Goal: Answer question/provide support

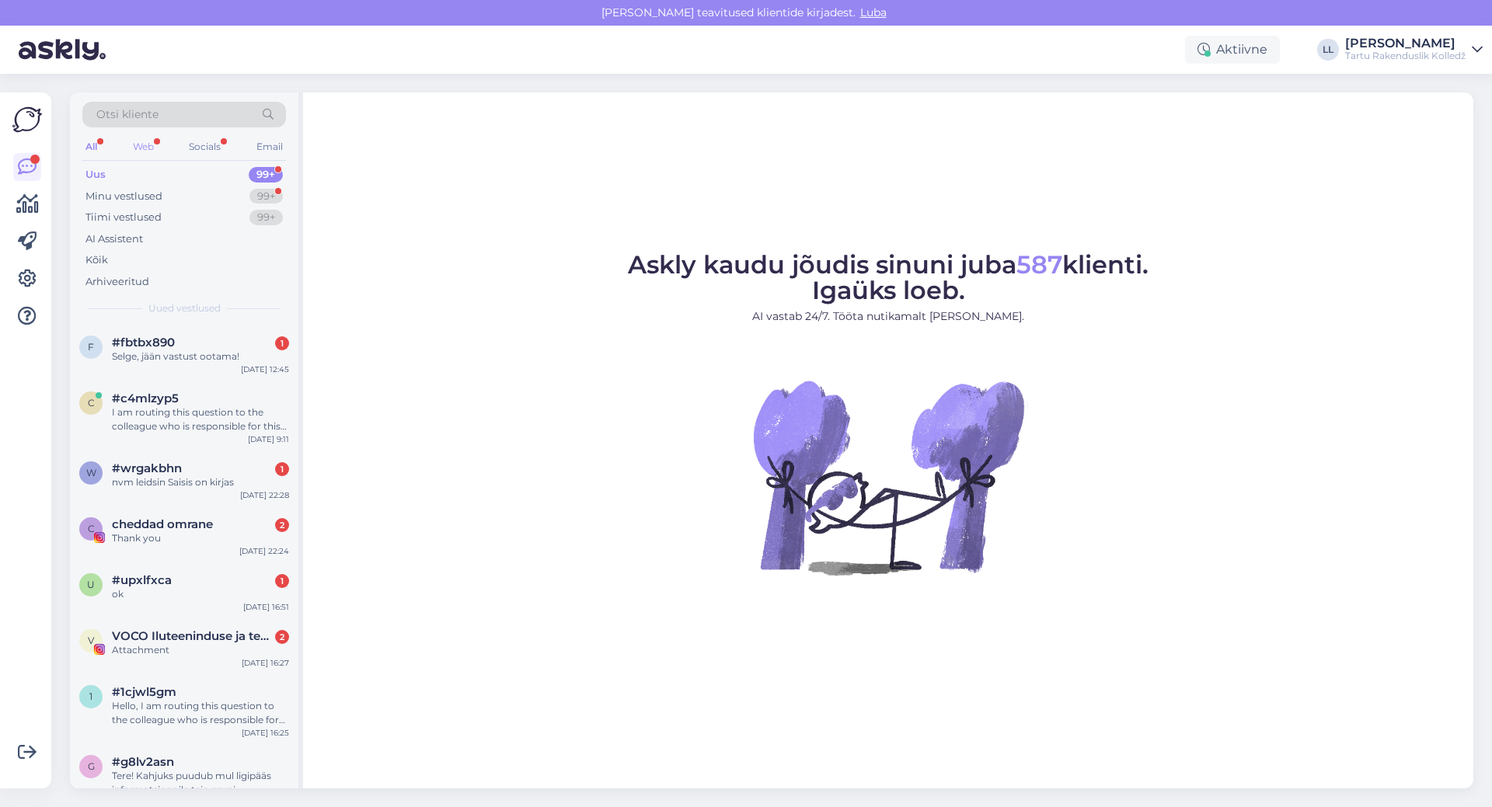
click at [148, 152] on div "Web" at bounding box center [143, 147] width 27 height 20
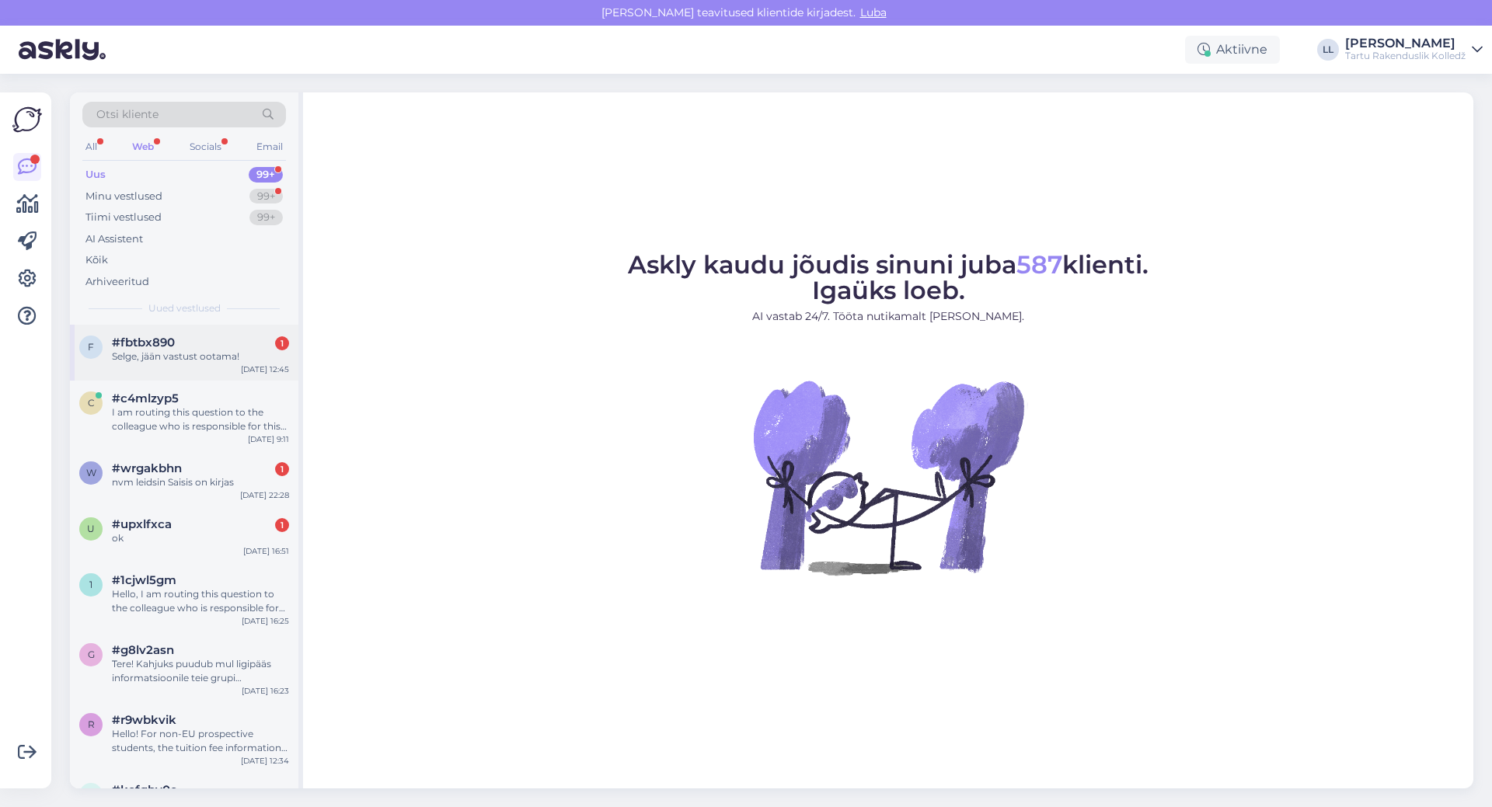
click at [174, 341] on span "#fbtbx890" at bounding box center [143, 343] width 63 height 14
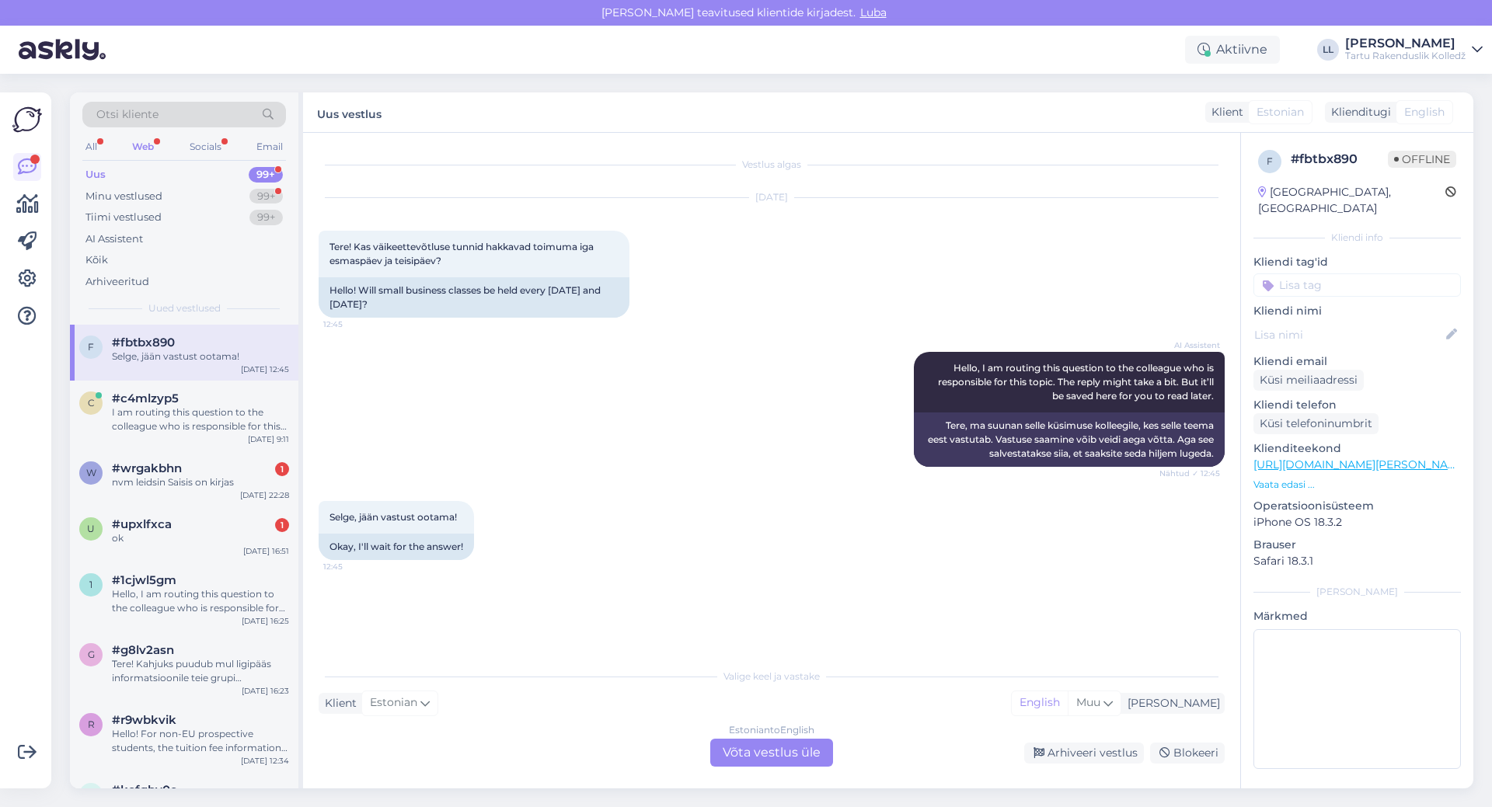
click at [740, 749] on div "Estonian to English Võta vestlus üle" at bounding box center [771, 753] width 123 height 28
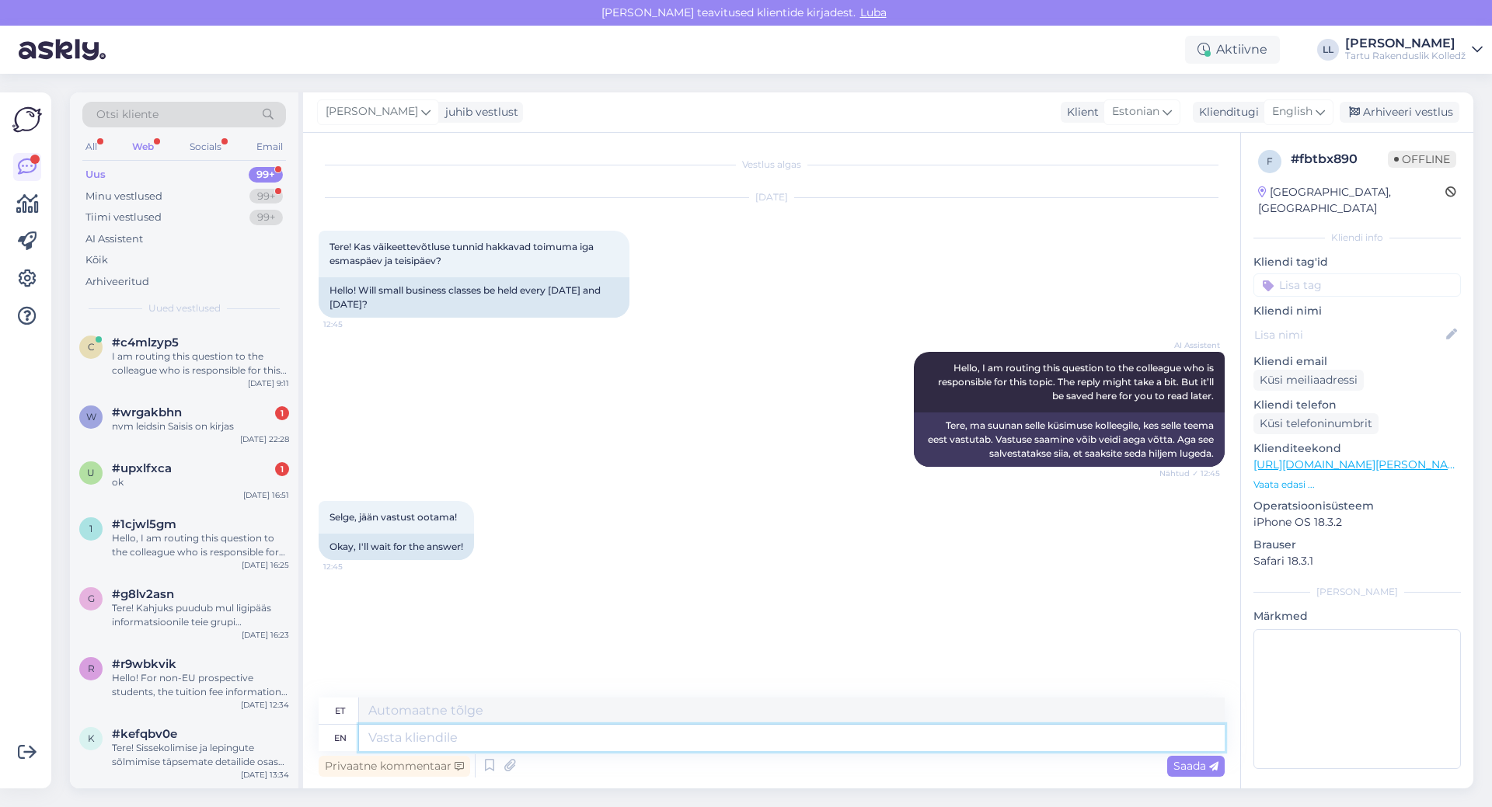
click at [488, 740] on textarea at bounding box center [792, 738] width 866 height 26
type textarea "Tere!"
type textarea "Tere! Sessioonõppe t"
type textarea "Tere! Sessiooniõppe"
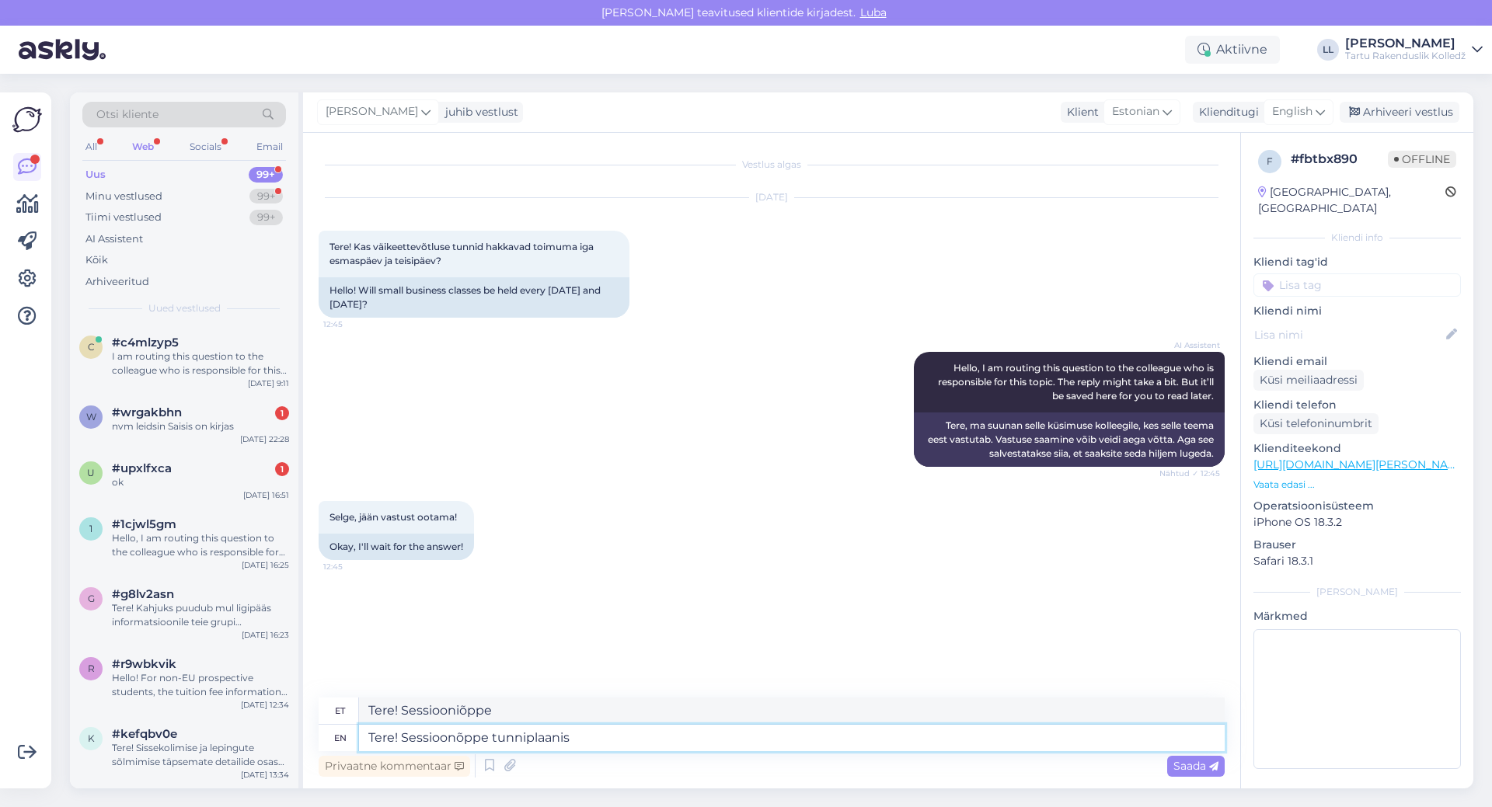
type textarea "Tere! Sessioonõppe tunniplaanis"
type textarea "Tere! Sessioonõppe tunniplaanis nii"
type textarea "Tere! Sessioonõppe tunniplaanis nii näitab"
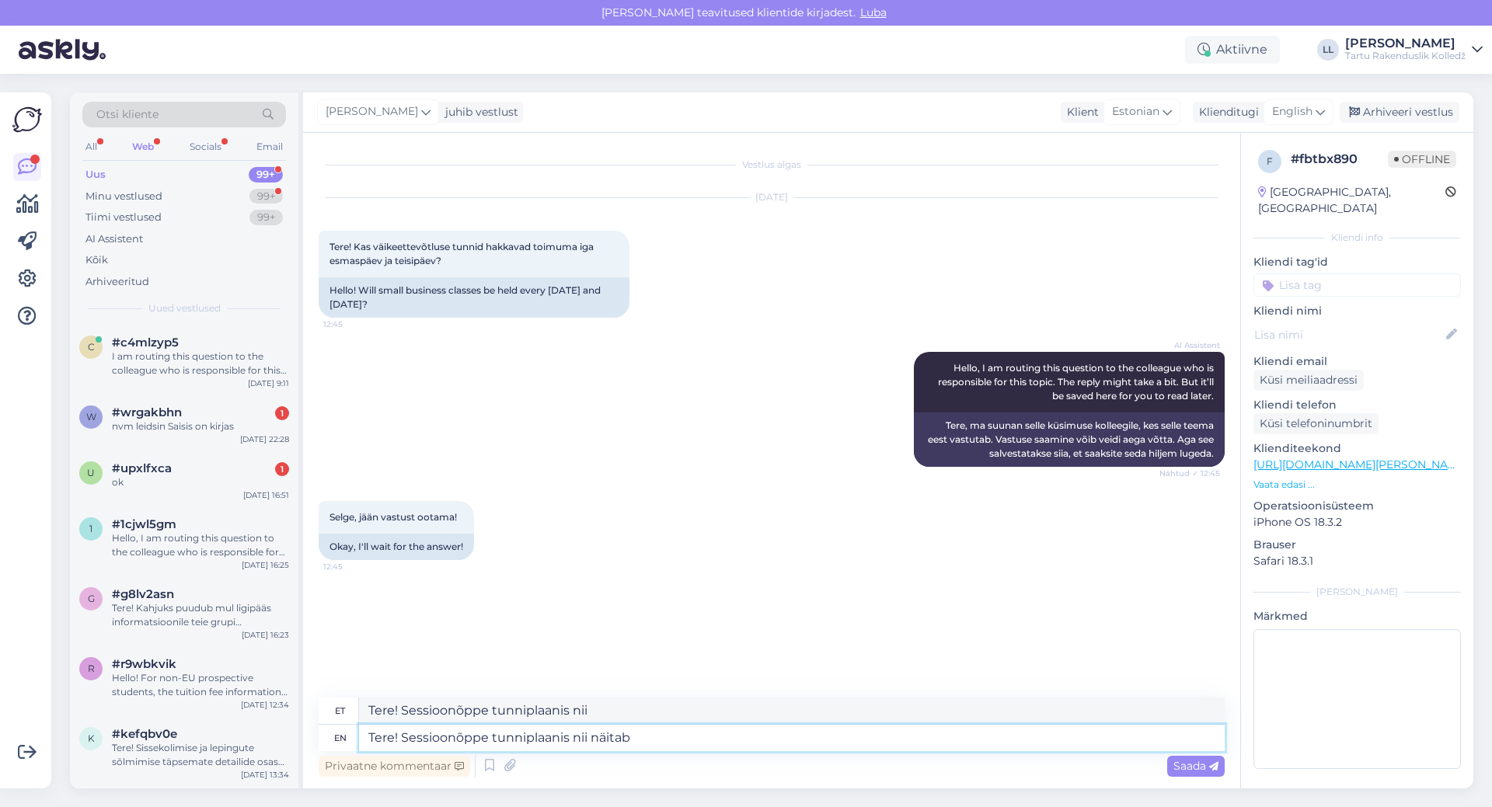
type textarea "Tere! Sessioonõppe tunniplaanis nii näitab"
type textarea "Tere! Sessioonõppe tunniplaanis nii näitab jaa"
type textarea "Tere! Sessioonõppe tunniplaanis nii näitab jaa :)"
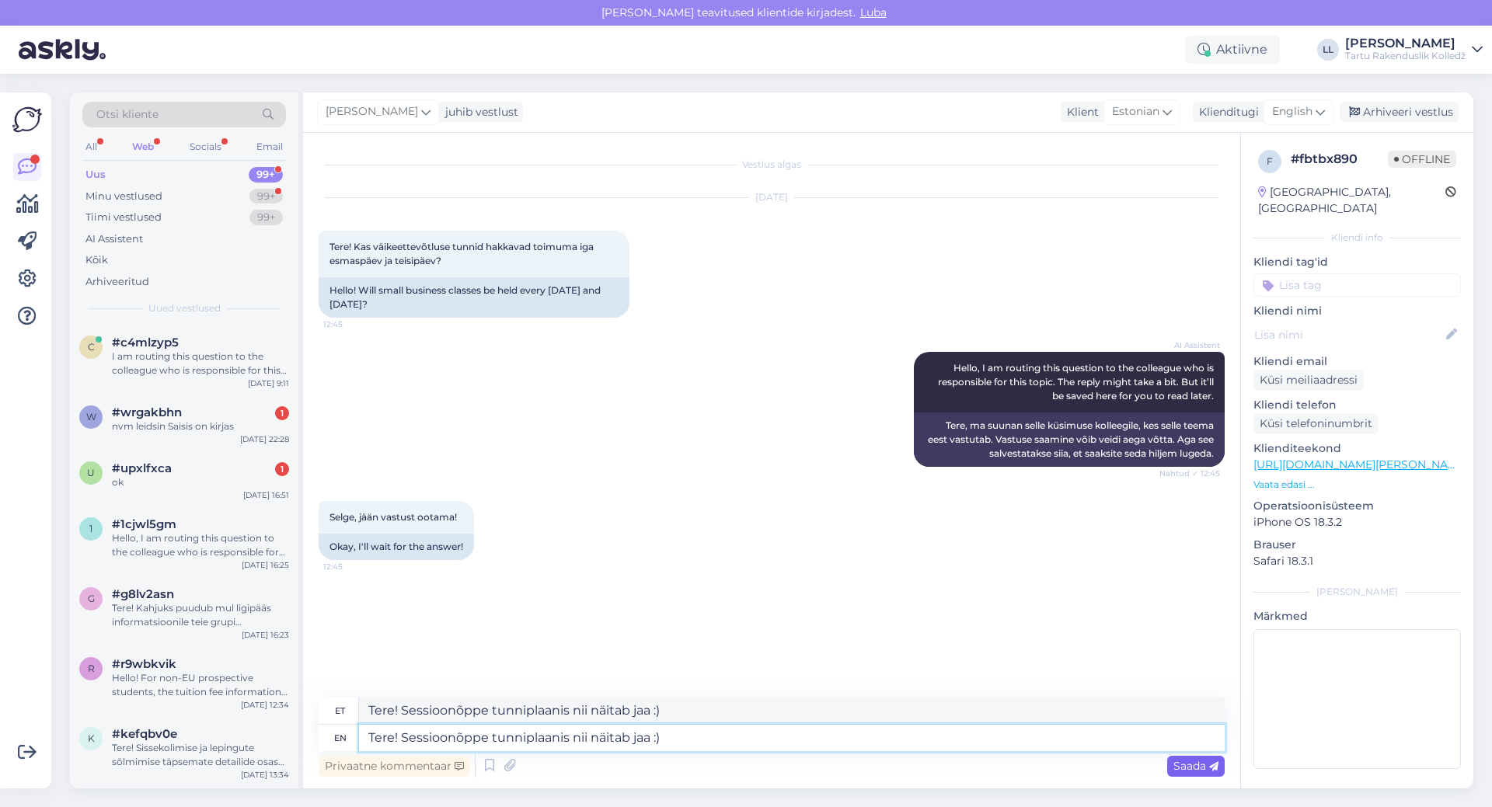
type textarea "Tere! Sessioonõppe tunniplaanis nii näitab jaa :)"
click at [1176, 765] on span "Saada" at bounding box center [1195, 766] width 45 height 14
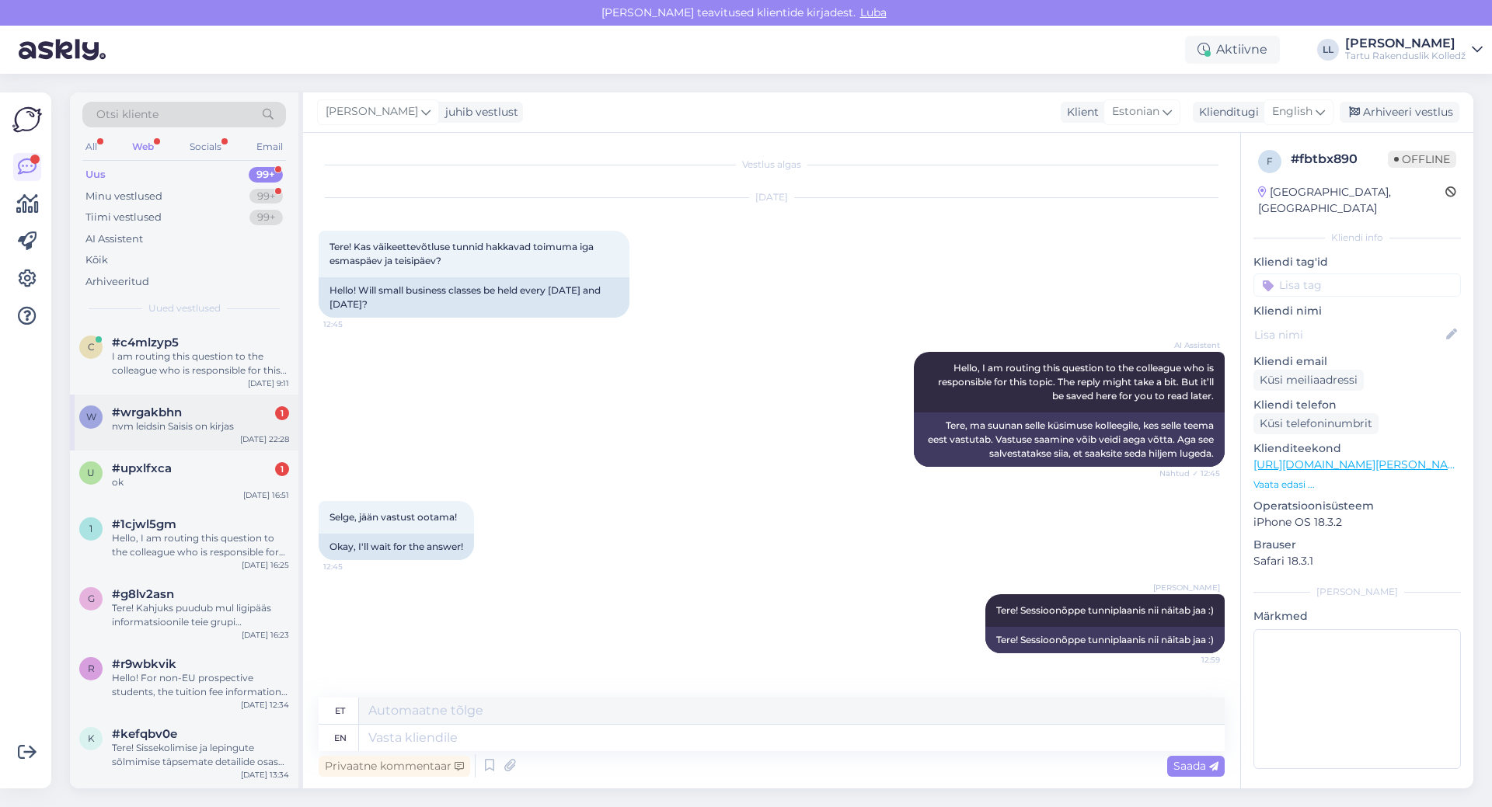
click at [179, 421] on div "nvm leidsin Saisis on kirjas" at bounding box center [200, 427] width 177 height 14
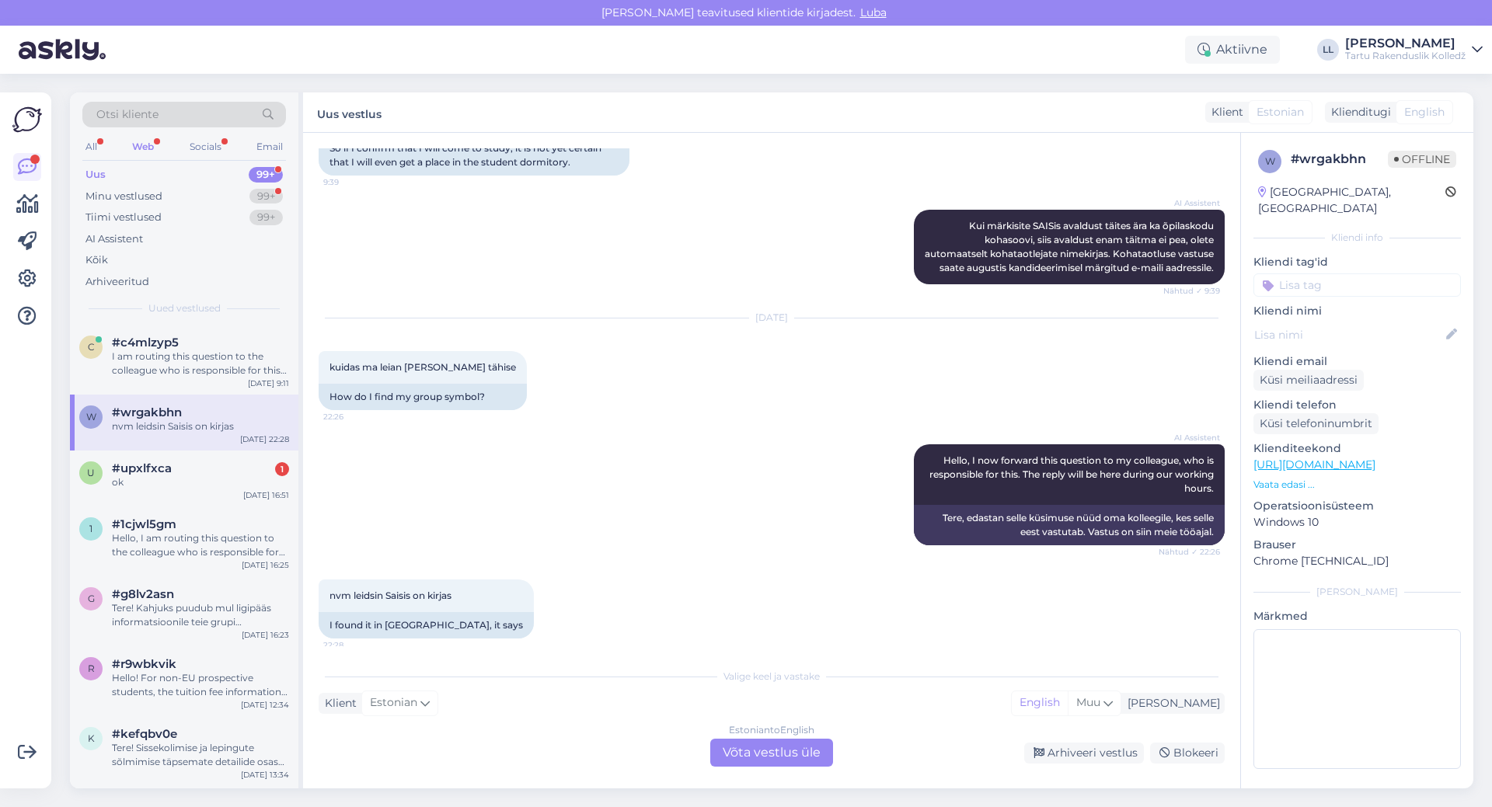
scroll to position [465, 0]
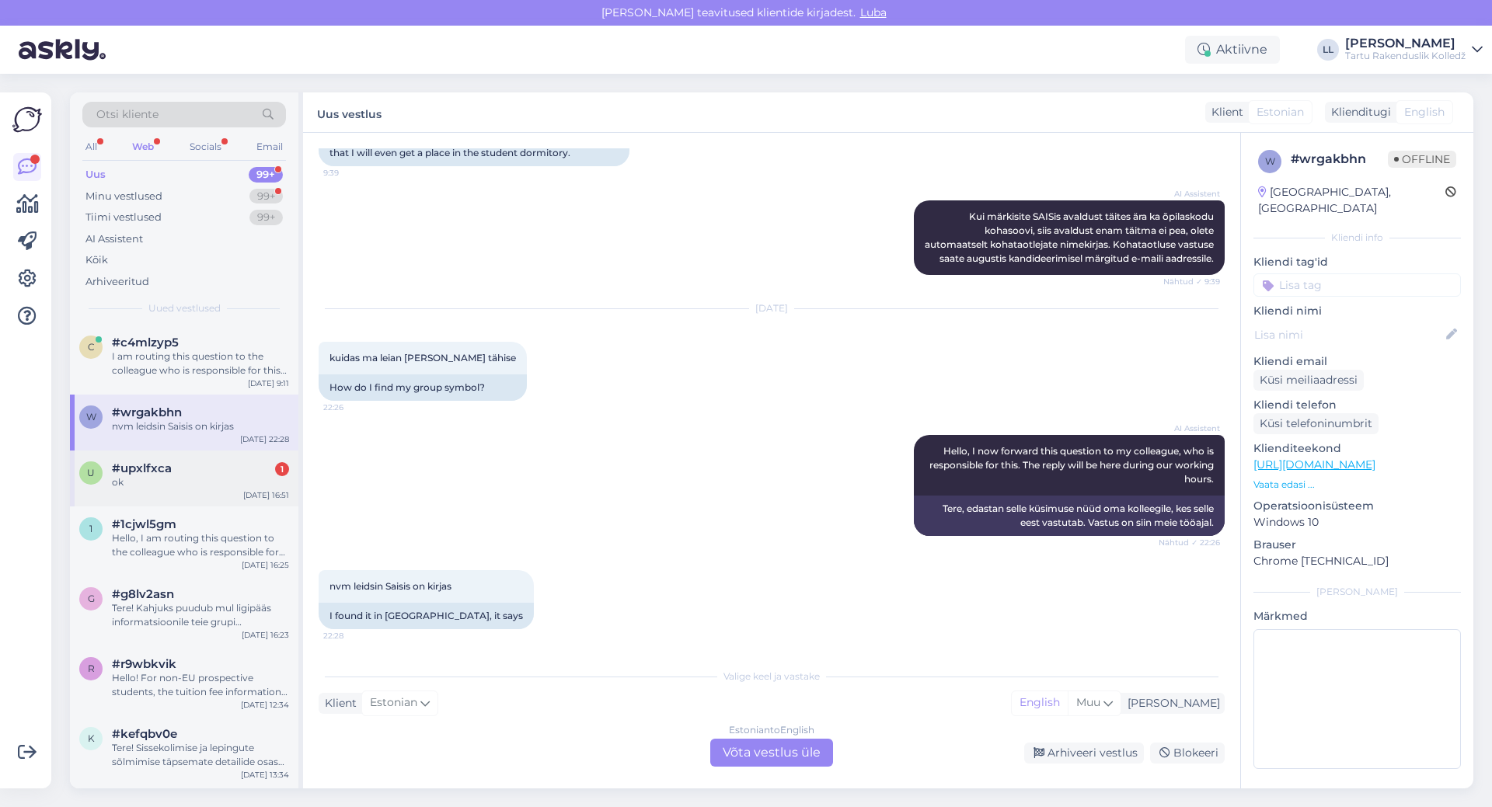
click at [174, 483] on div "ok" at bounding box center [200, 483] width 177 height 14
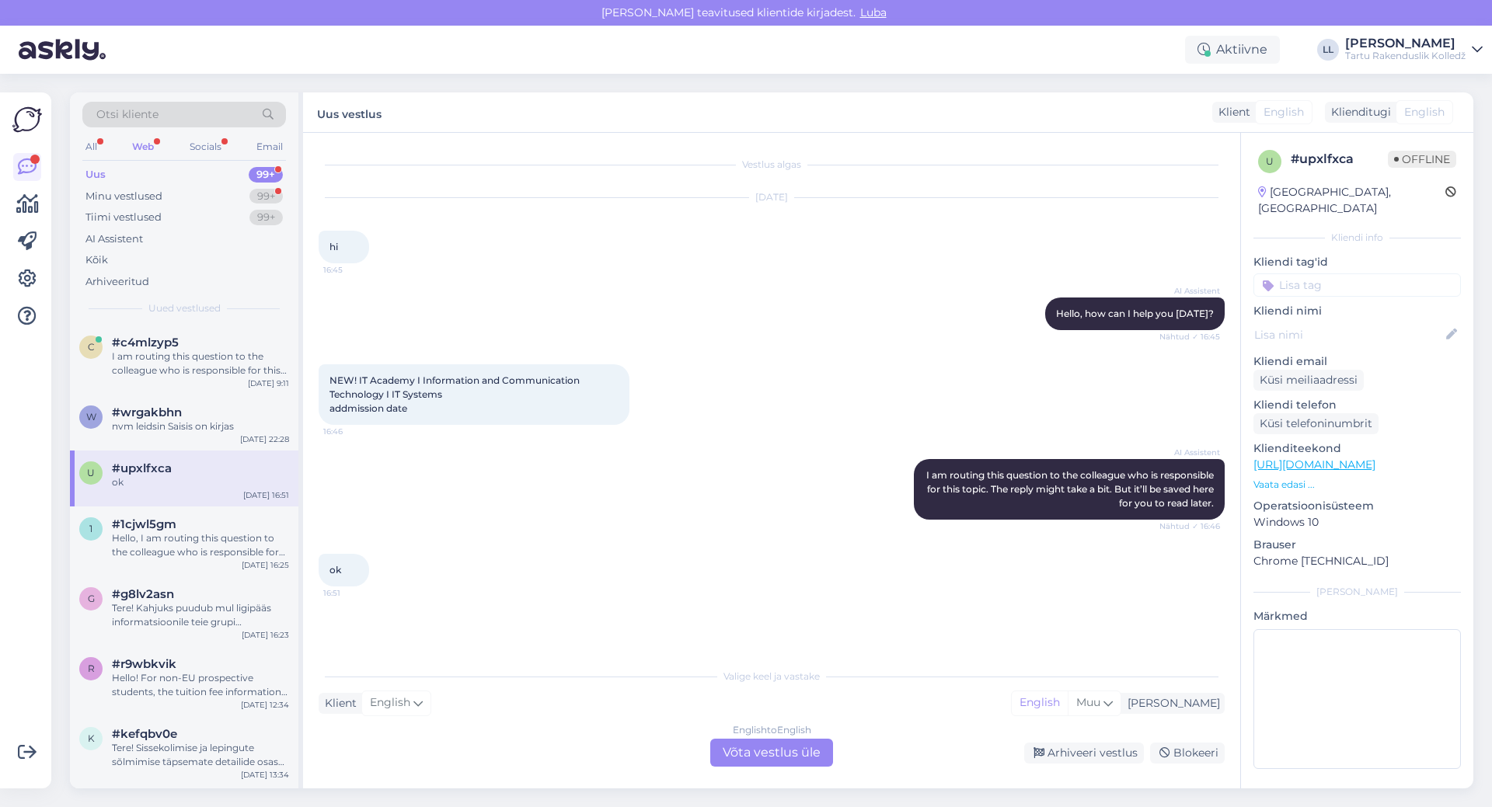
scroll to position [0, 0]
click at [786, 746] on div "English to English Võta vestlus üle" at bounding box center [771, 753] width 123 height 28
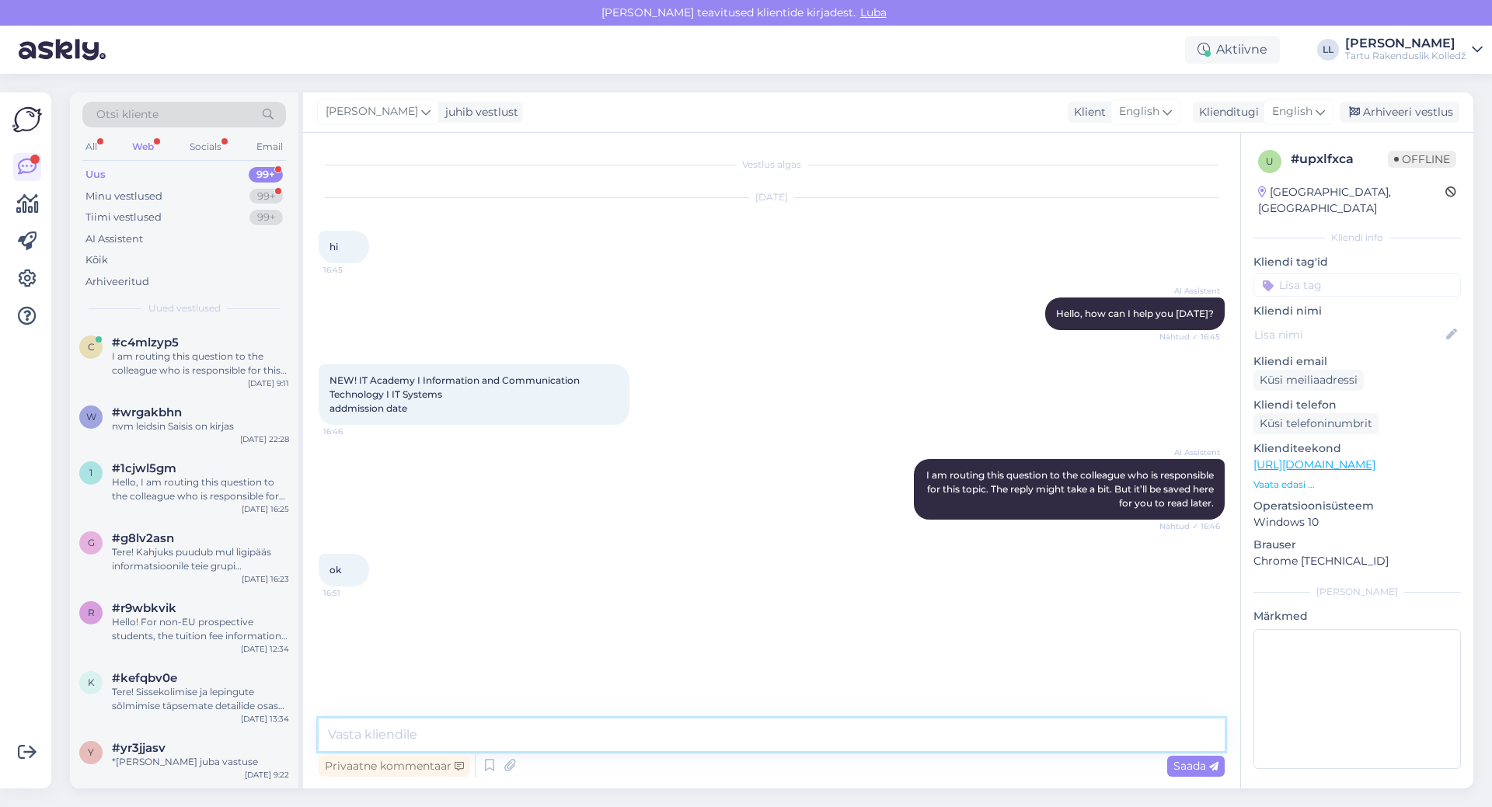
click at [515, 730] on textarea at bounding box center [772, 735] width 906 height 33
click at [1317, 120] on icon at bounding box center [1319, 111] width 9 height 17
type input "es"
click at [1232, 213] on link "Estonian" at bounding box center [1263, 205] width 171 height 25
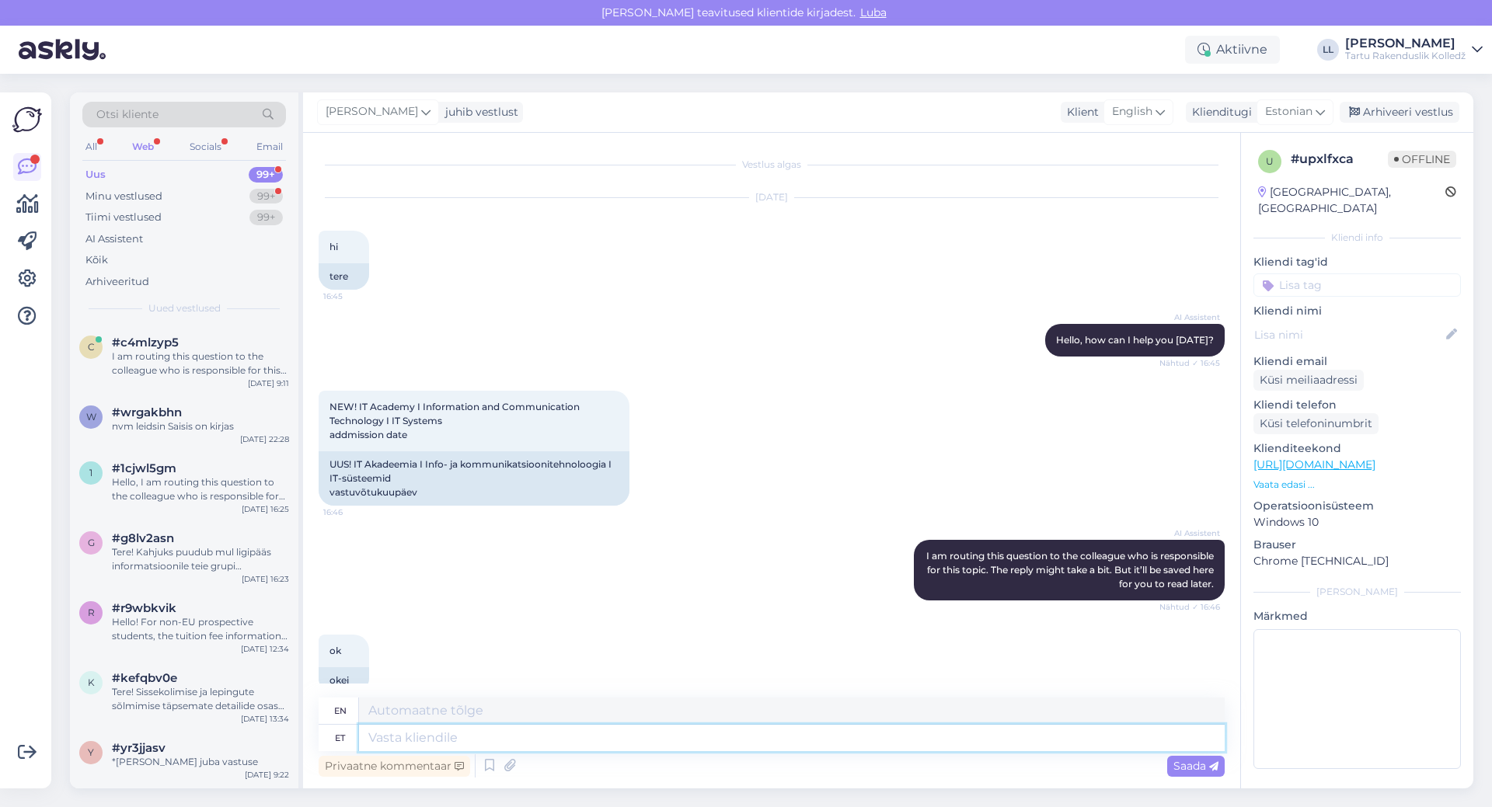
click at [473, 732] on textarea at bounding box center [792, 738] width 866 height 26
type textarea "Tere!"
type textarea "Hello!"
type textarea "Tere! Vastuvõtt o"
type textarea "Hello! Reception"
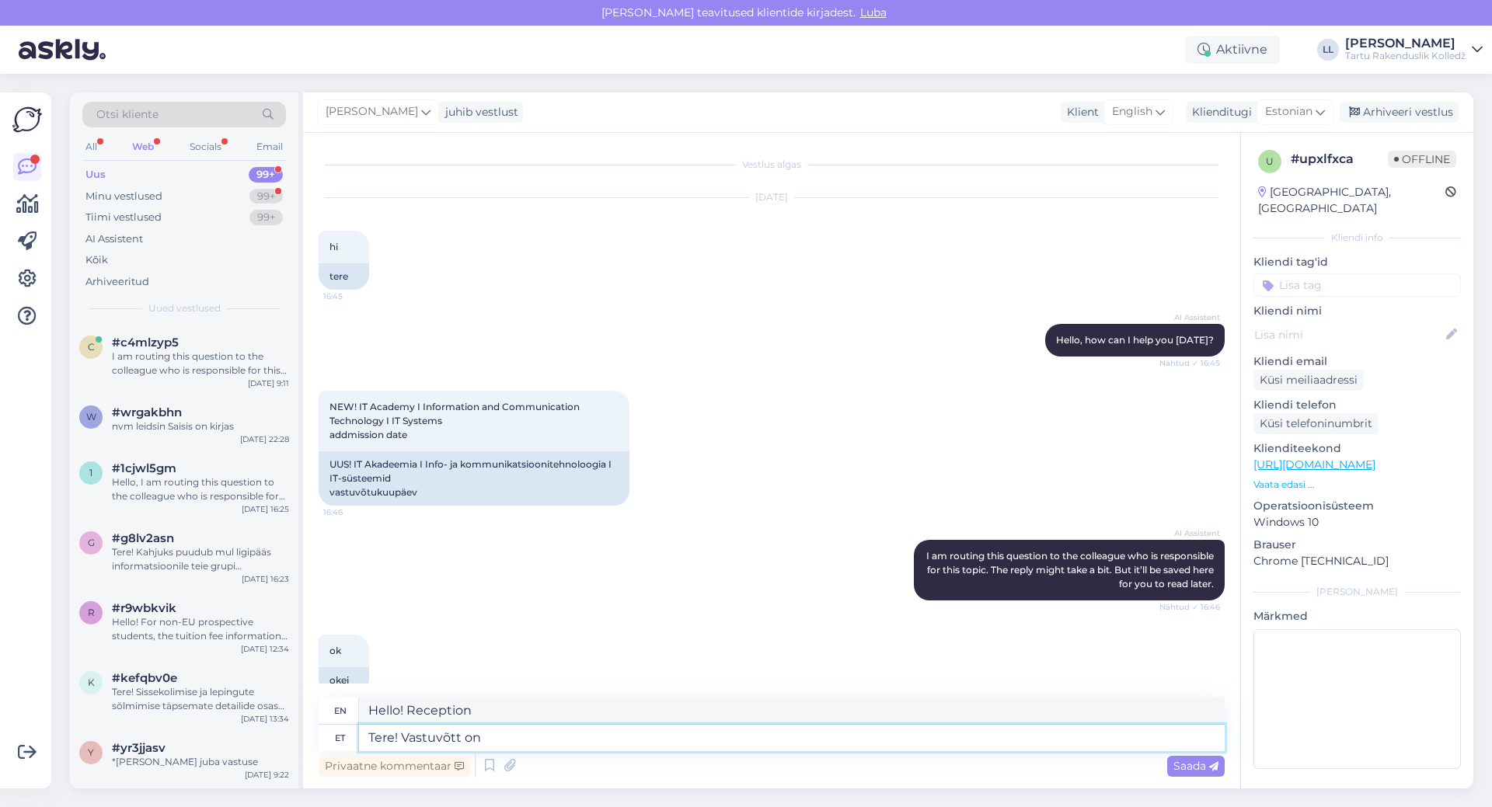
type textarea "Tere! Vastuvõtt on"
type textarea "Hello! Reception is"
type textarea "Tere! Vastuvõtt on lõppenud."
type textarea "Hello! The reception is over."
type textarea "Tere! Vastuvõtt on lõppenud."
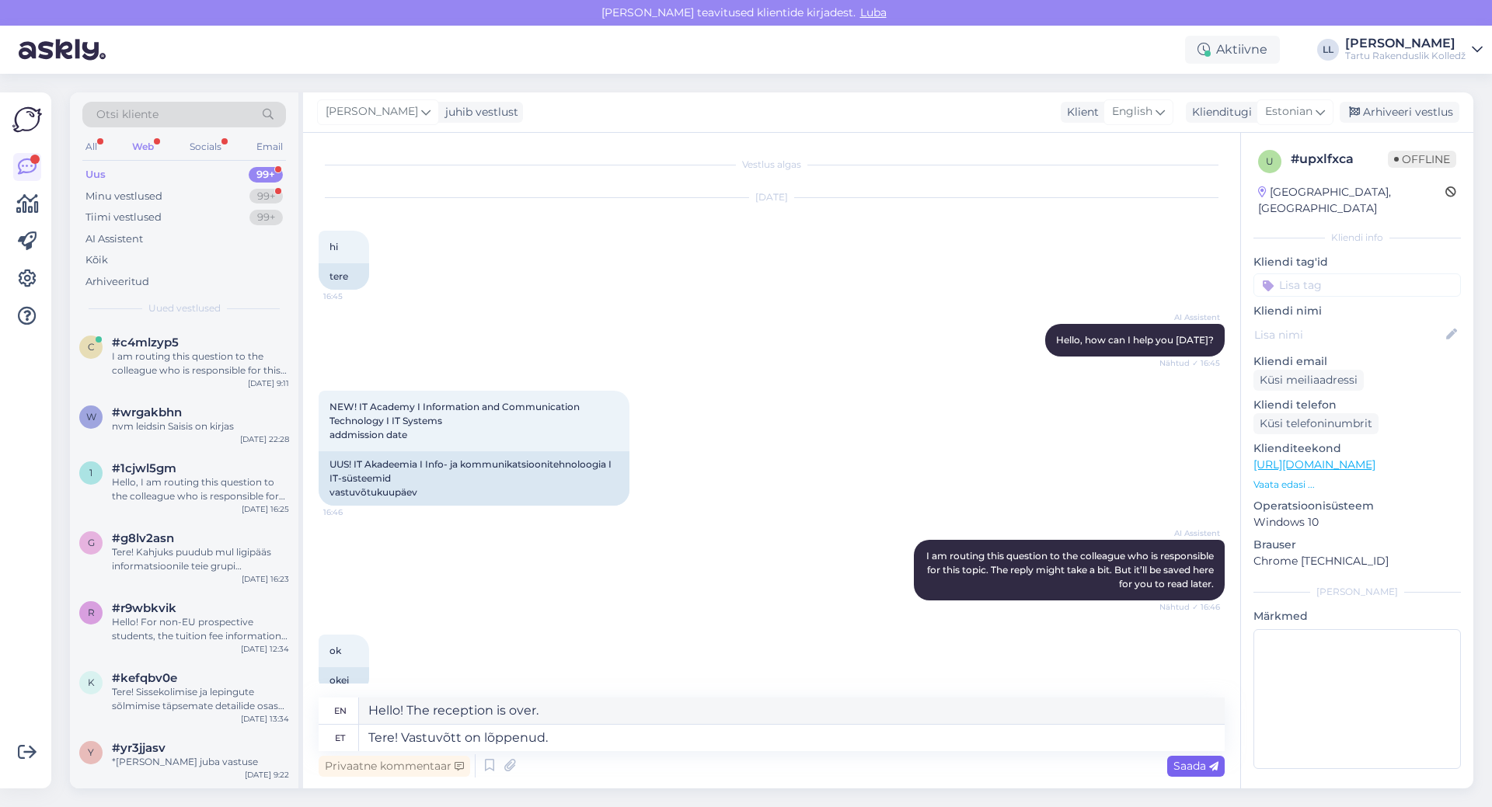
click at [1222, 756] on div "Saada" at bounding box center [1195, 766] width 57 height 21
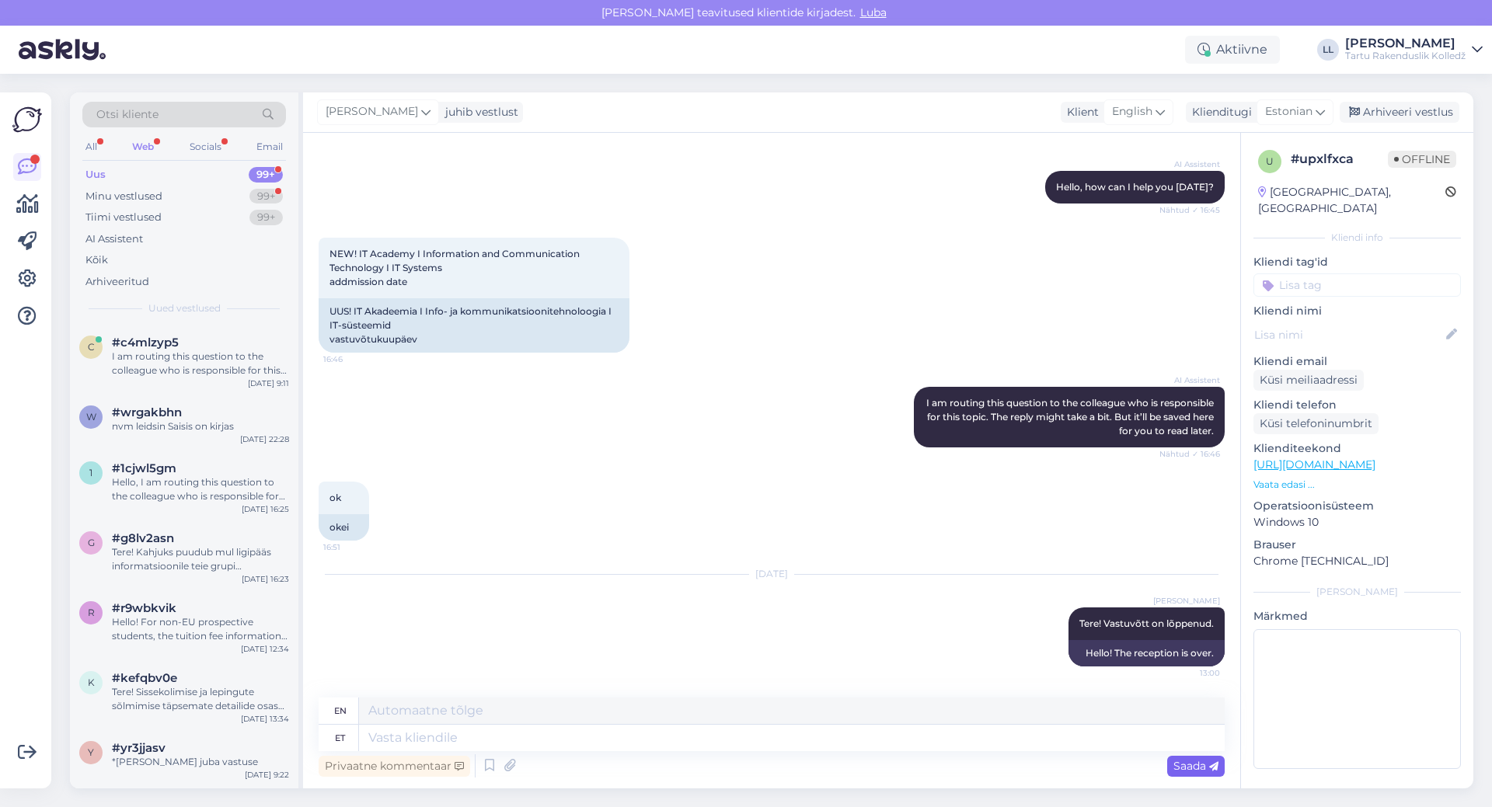
click at [1197, 762] on span "Saada" at bounding box center [1195, 766] width 45 height 14
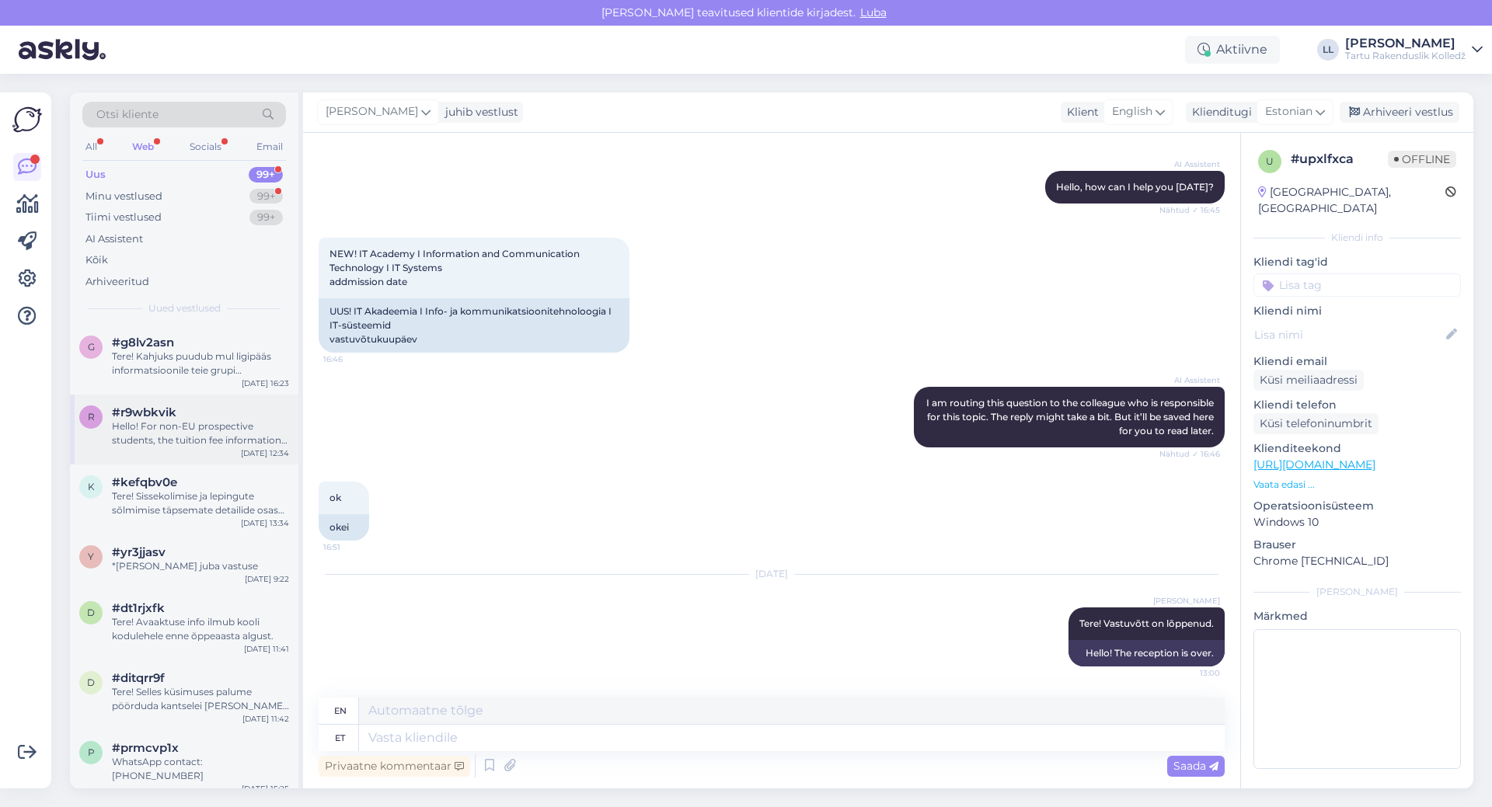
scroll to position [0, 0]
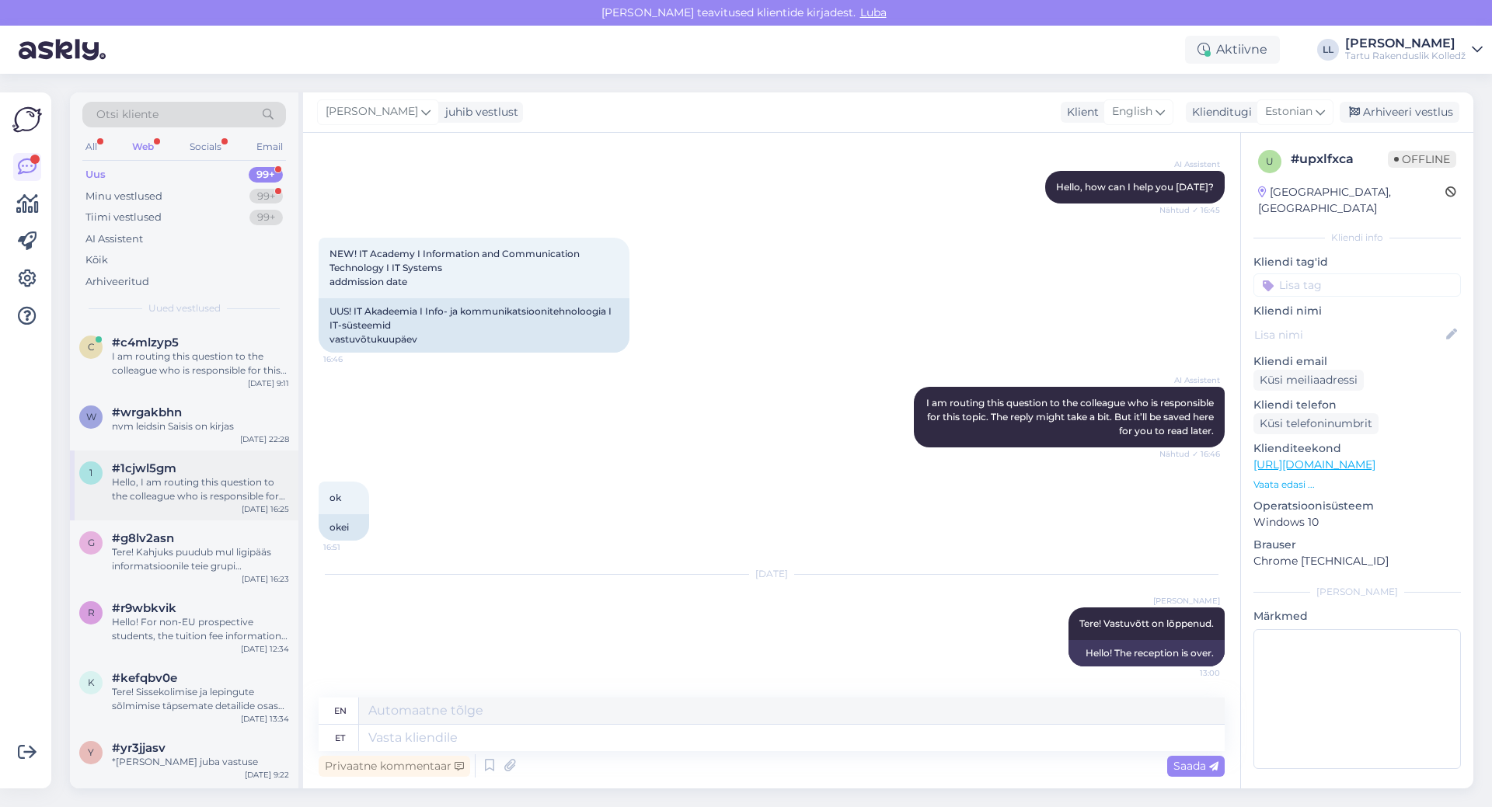
click at [204, 479] on div "Hello, I am routing this question to the colleague who is responsible for this …" at bounding box center [200, 490] width 177 height 28
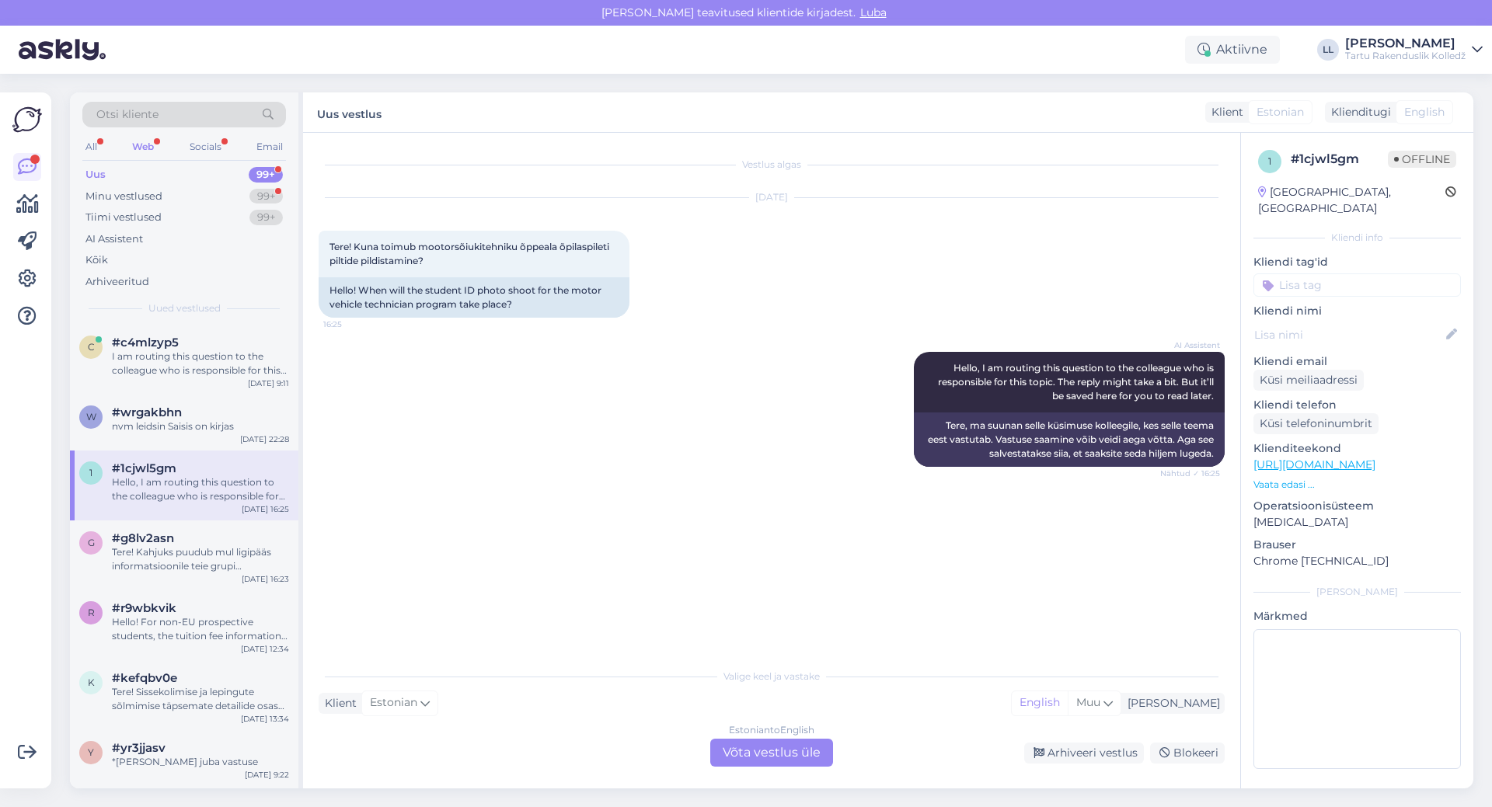
click at [767, 758] on div "Estonian to English Võta vestlus üle" at bounding box center [771, 753] width 123 height 28
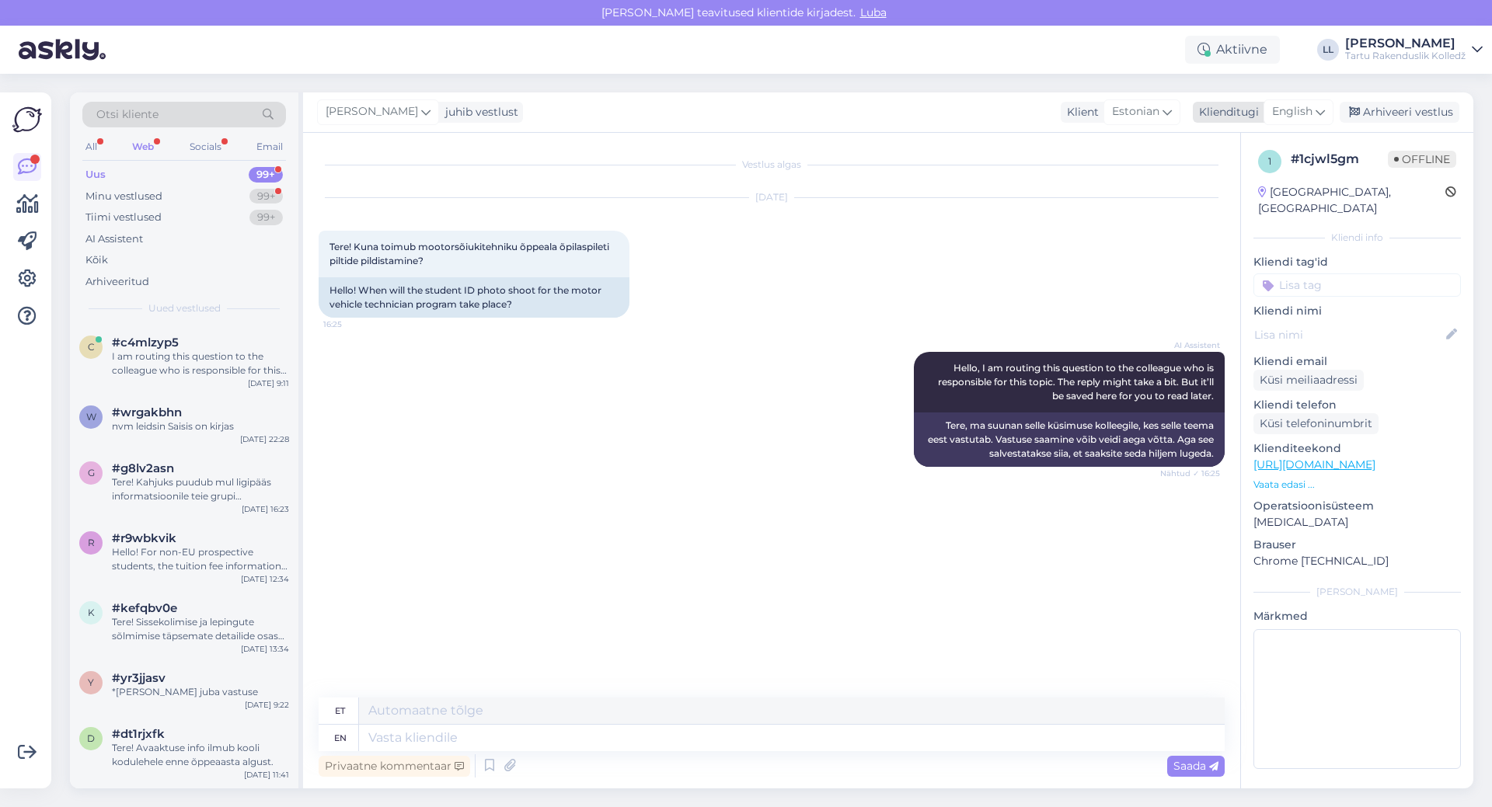
click at [1321, 113] on icon at bounding box center [1319, 111] width 9 height 17
click at [1267, 200] on link "Estonian" at bounding box center [1263, 205] width 171 height 25
click at [480, 739] on textarea at bounding box center [772, 735] width 906 height 33
click at [629, 733] on textarea "Tere! Õpilaspileti pildi tegemiseks tuleb tulla KOpli õppehoon" at bounding box center [772, 735] width 906 height 33
click at [733, 713] on div "Vestlus algas [DATE] Tere! Kuna toimub mootorsõiukitehniku õppeala õpilaspileti…" at bounding box center [771, 461] width 937 height 656
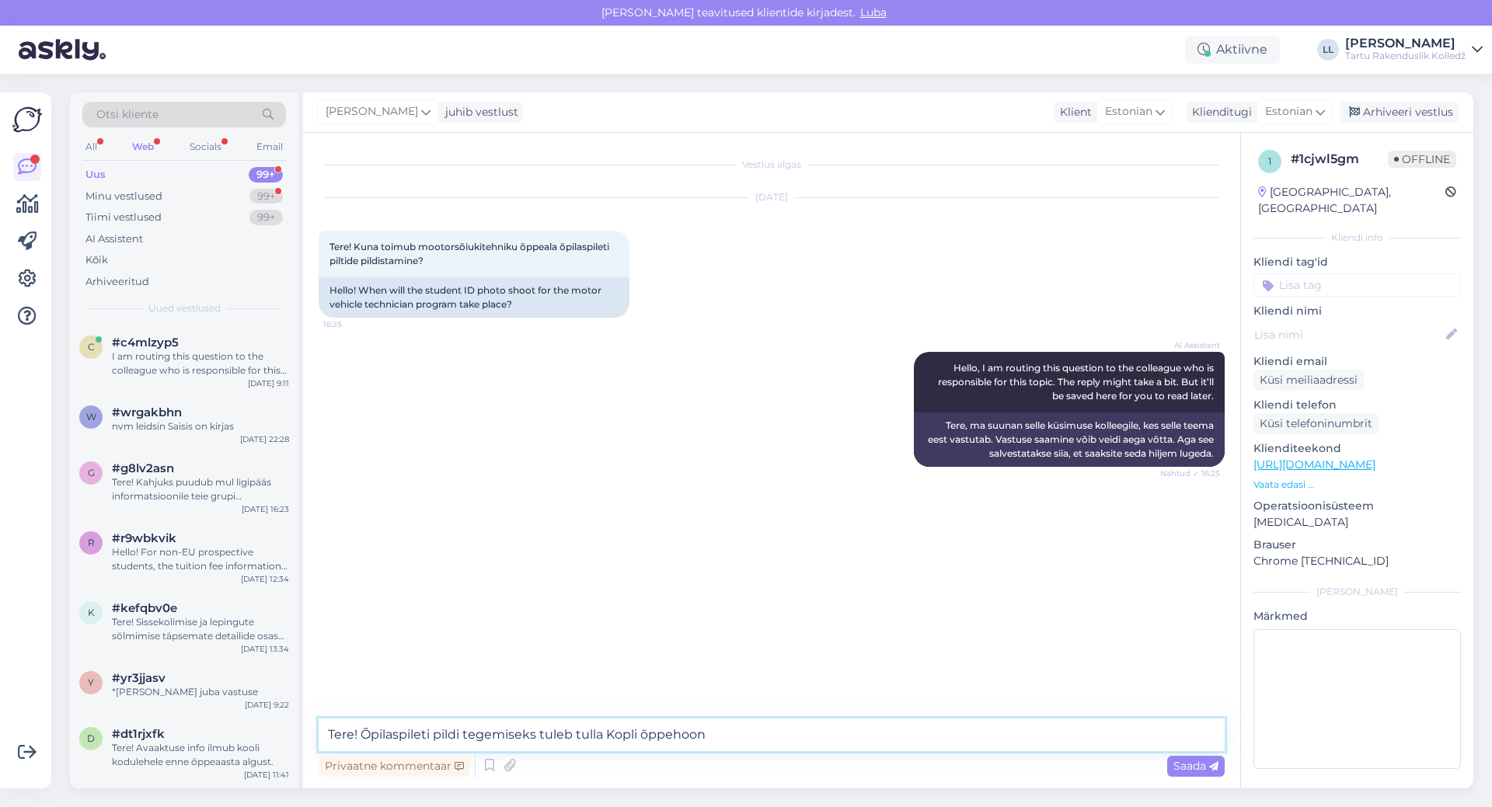
click at [709, 740] on textarea "Tere! Õpilaspileti pildi tegemiseks tuleb tulla Kopli õppehoon" at bounding box center [772, 735] width 906 height 33
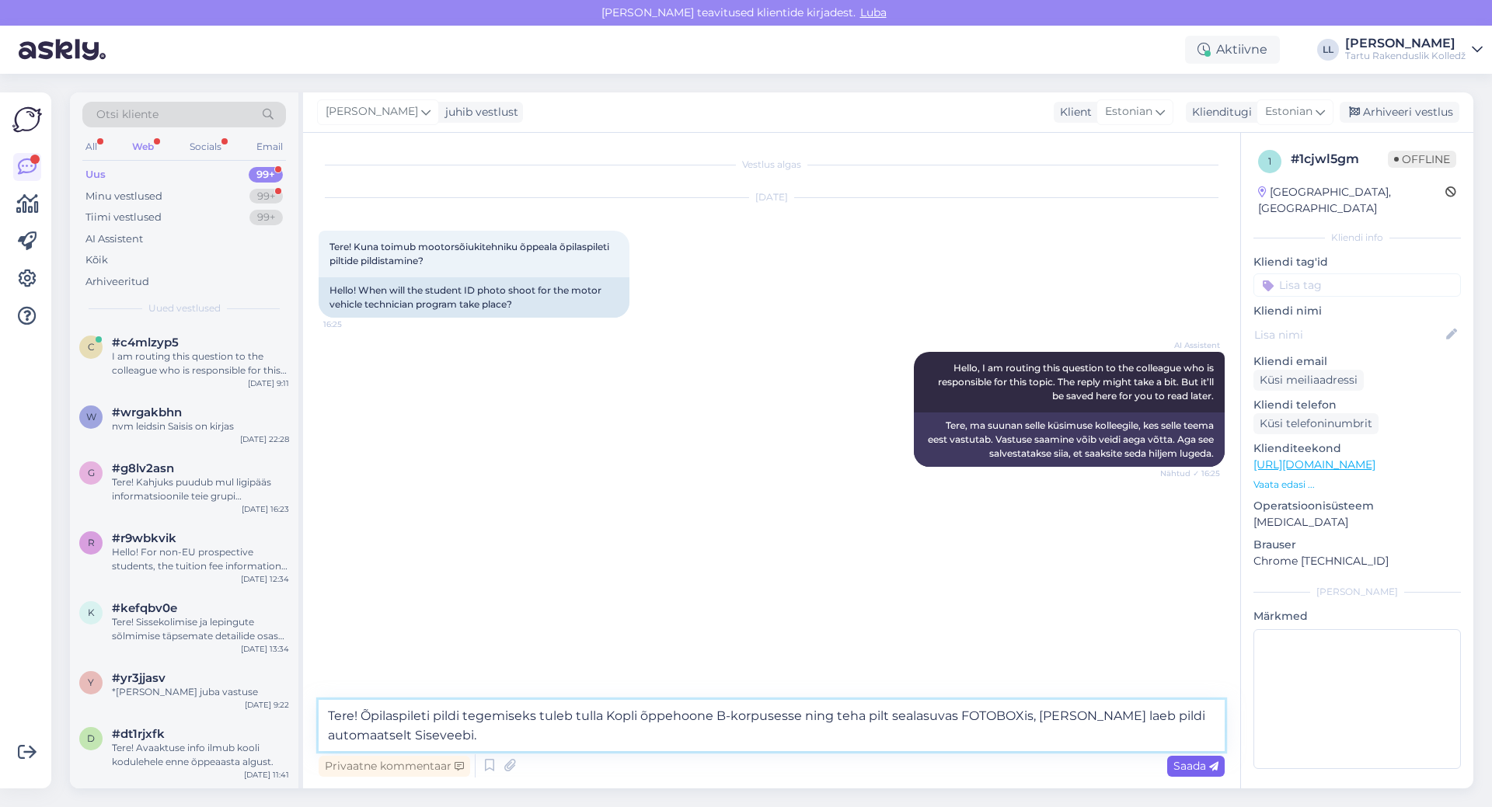
type textarea "Tere! Õpilaspileti pildi tegemiseks tuleb tulla Kopli õppehoone B-korpusesse ni…"
click at [1207, 762] on span "Saada" at bounding box center [1195, 766] width 45 height 14
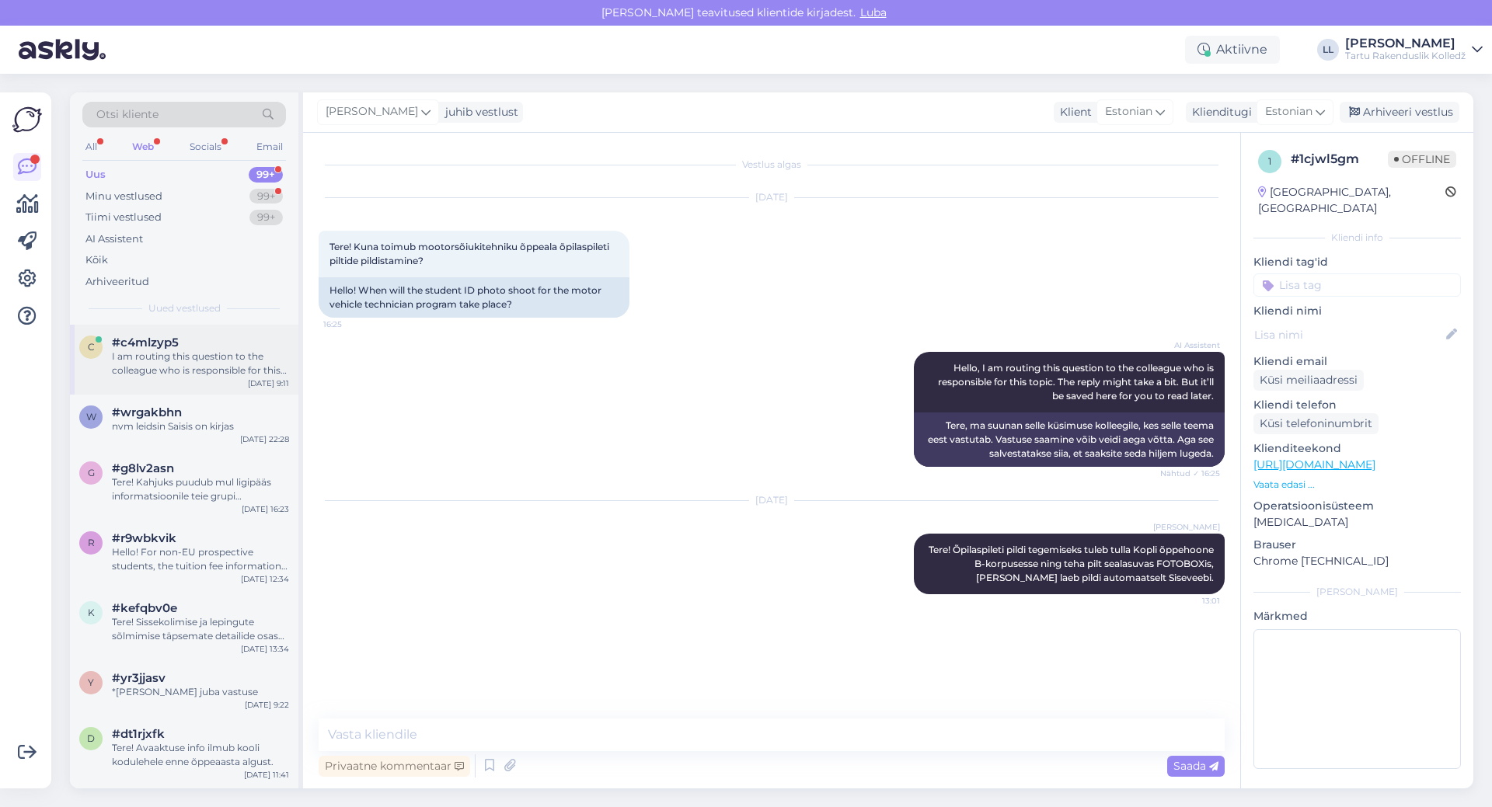
click at [227, 366] on div "I am routing this question to the colleague who is responsible for this topic. …" at bounding box center [200, 364] width 177 height 28
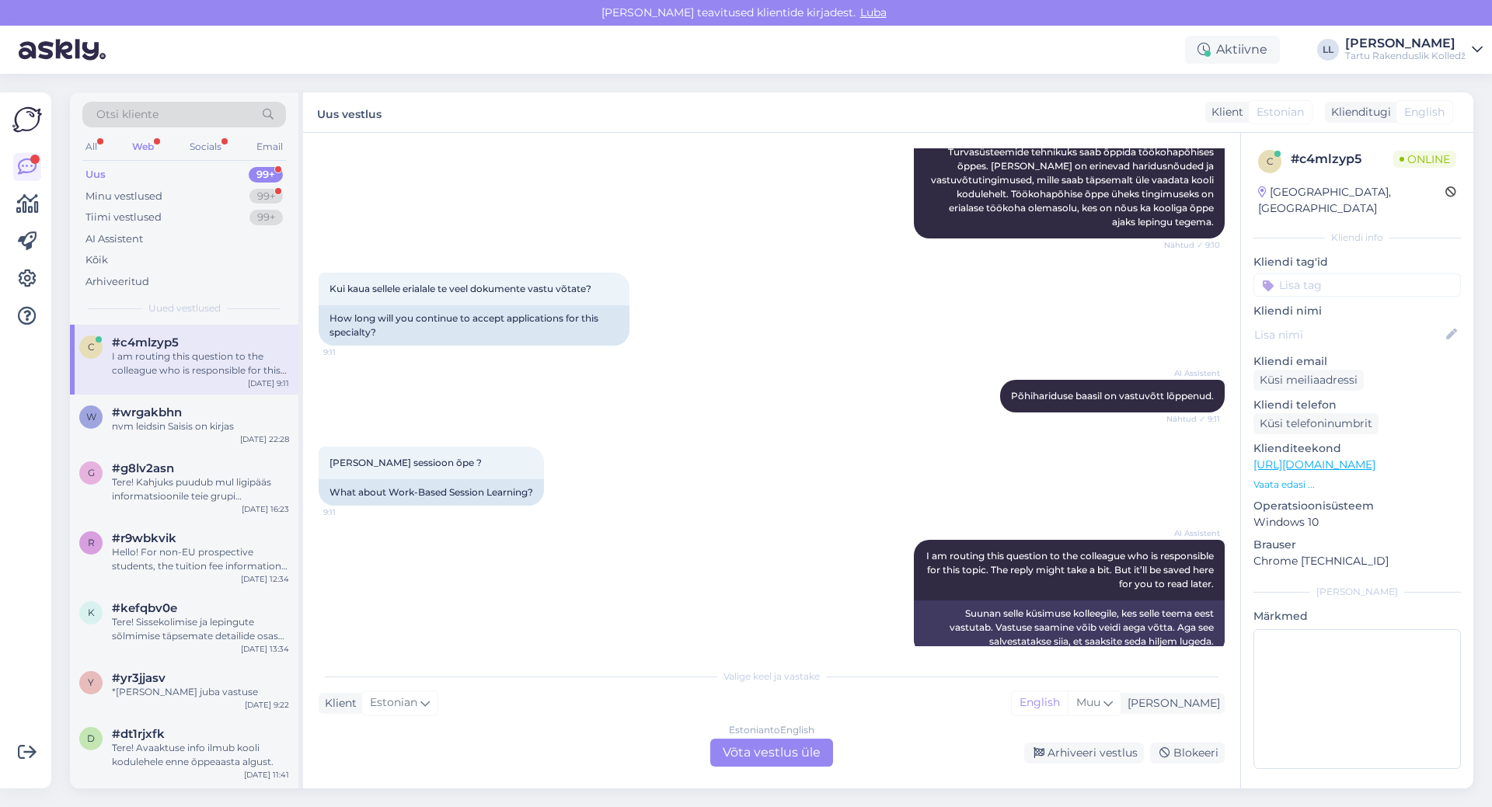
scroll to position [228, 0]
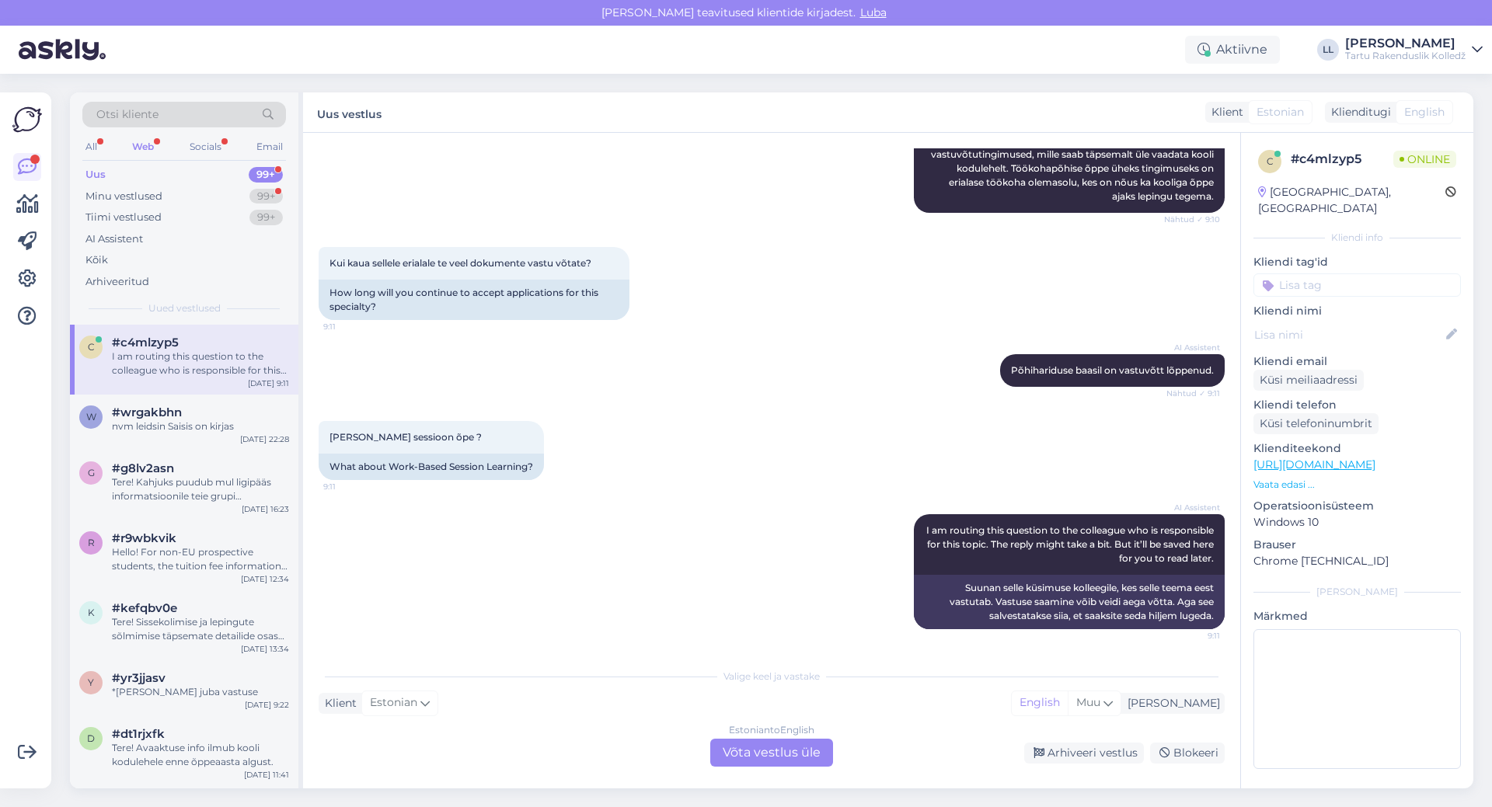
click at [795, 761] on div "Estonian to English Võta vestlus üle" at bounding box center [771, 753] width 123 height 28
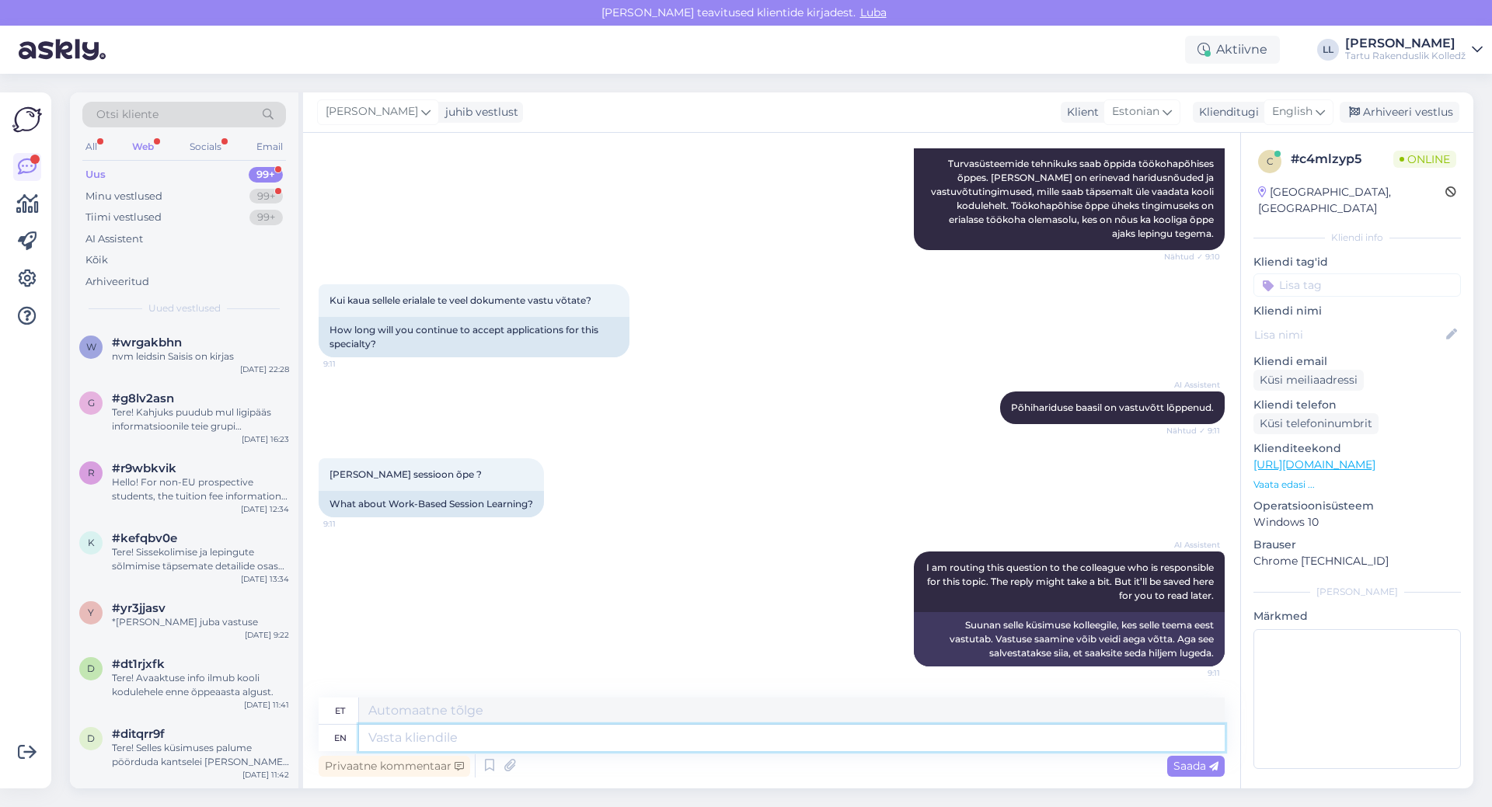
click at [542, 736] on textarea at bounding box center [792, 738] width 866 height 26
click at [1299, 117] on span "English" at bounding box center [1292, 111] width 40 height 17
click at [1238, 205] on link "Estonian" at bounding box center [1263, 205] width 171 height 25
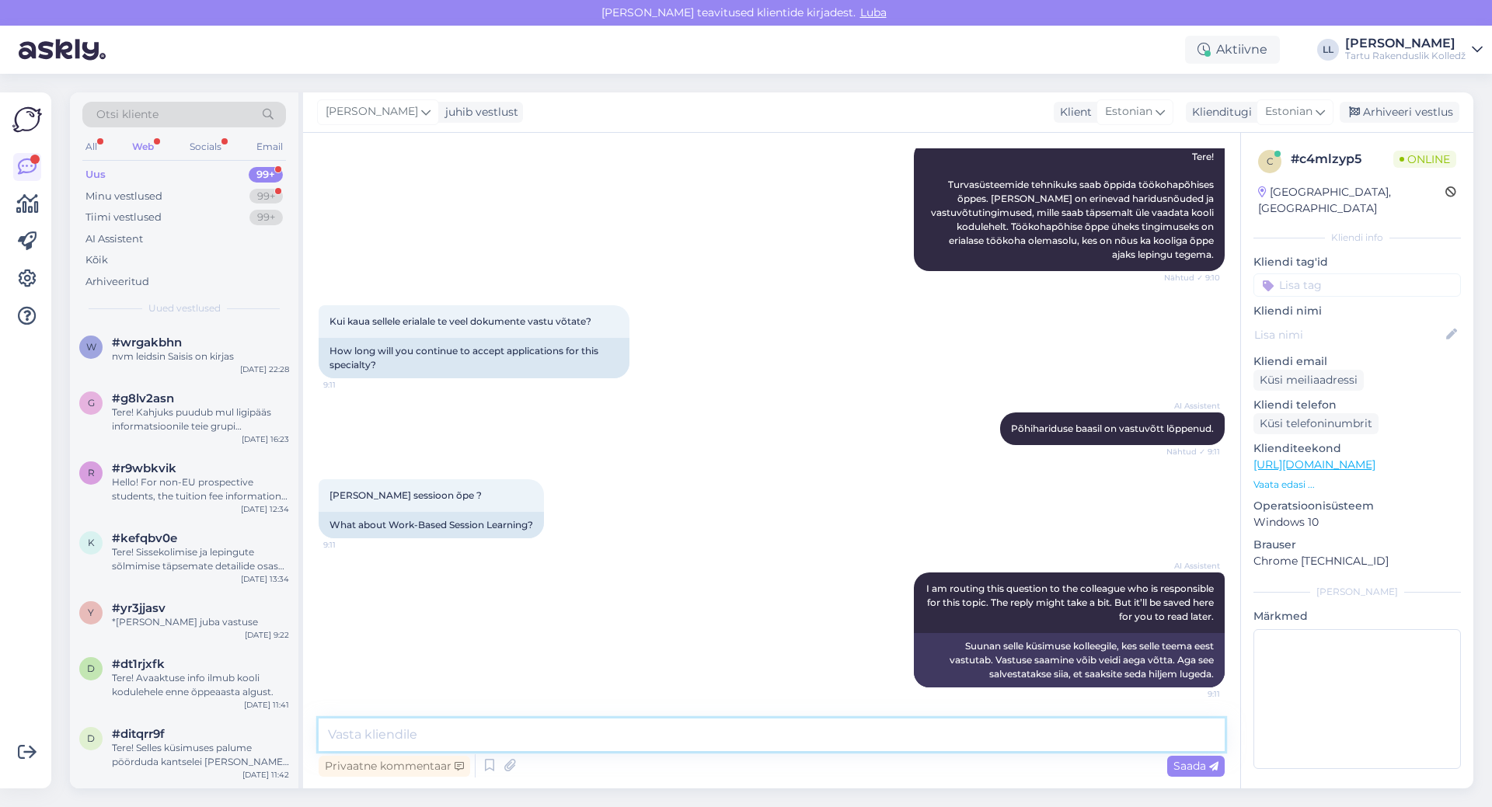
click at [476, 746] on textarea at bounding box center [772, 735] width 906 height 33
click at [908, 736] on textarea "Tere! Turvasüsteemide tehniku töökohapõhise õppe vastuvõtt jääb avatuks ka sept…" at bounding box center [772, 735] width 906 height 33
drag, startPoint x: 908, startPoint y: 736, endPoint x: 798, endPoint y: 737, distance: 110.3
click at [798, 737] on textarea "Tere! Turvasüsteemide tehniku töökohapõhise õppe vastuvõtt jääb avatuks ka sept…" at bounding box center [772, 735] width 906 height 33
paste textarea "[URL][DOMAIN_NAME]"
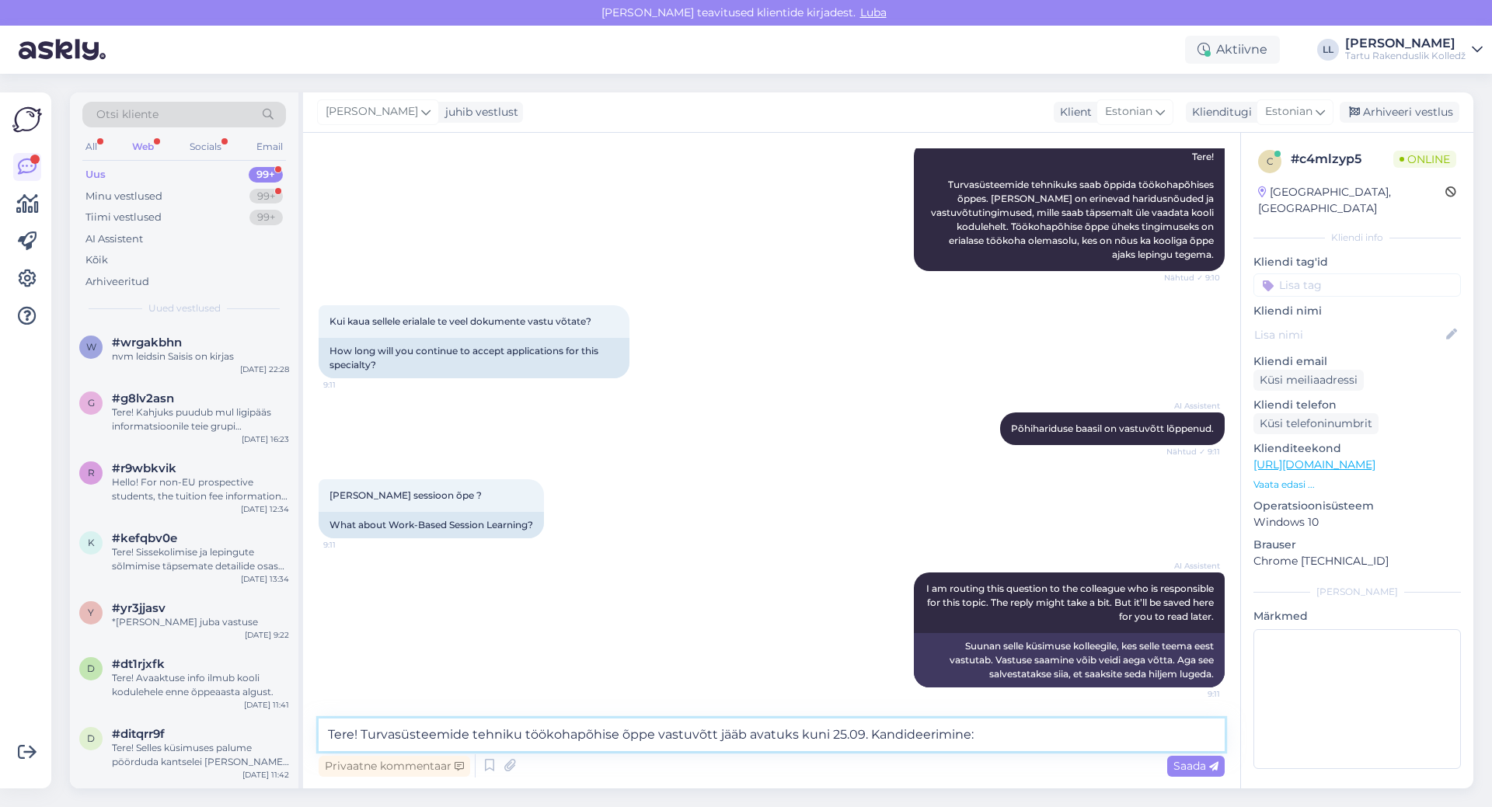
type textarea "Tere! Turvasüsteemide tehniku töökohapõhise õppe vastuvõtt jääb avatuks kuni 25…"
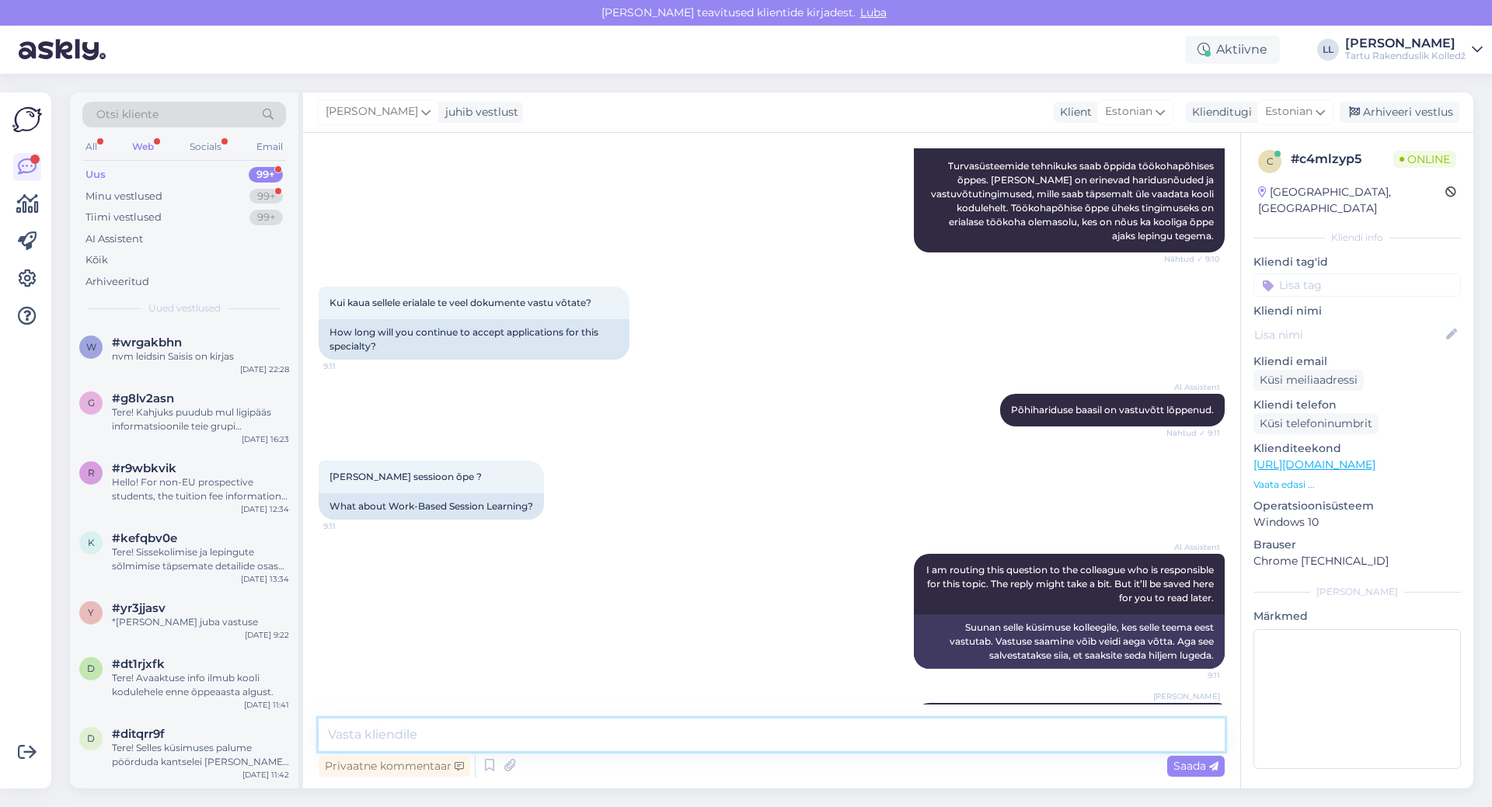
scroll to position [264, 0]
